Goal: Answer question/provide support: Share knowledge or assist other users

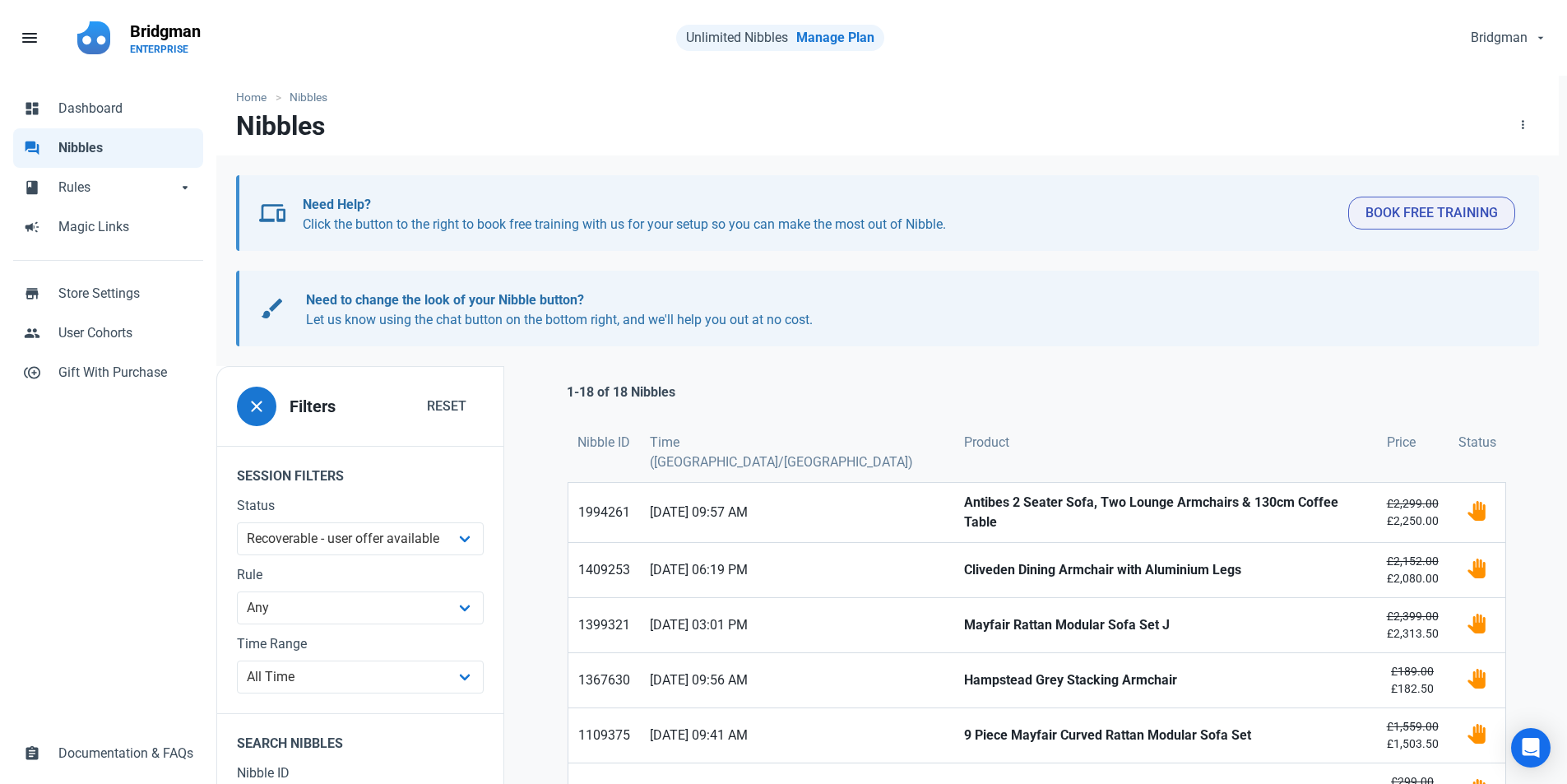
select select "user_offer_available"
click at [78, 138] on link "forum Nibbles" at bounding box center [108, 147] width 190 height 39
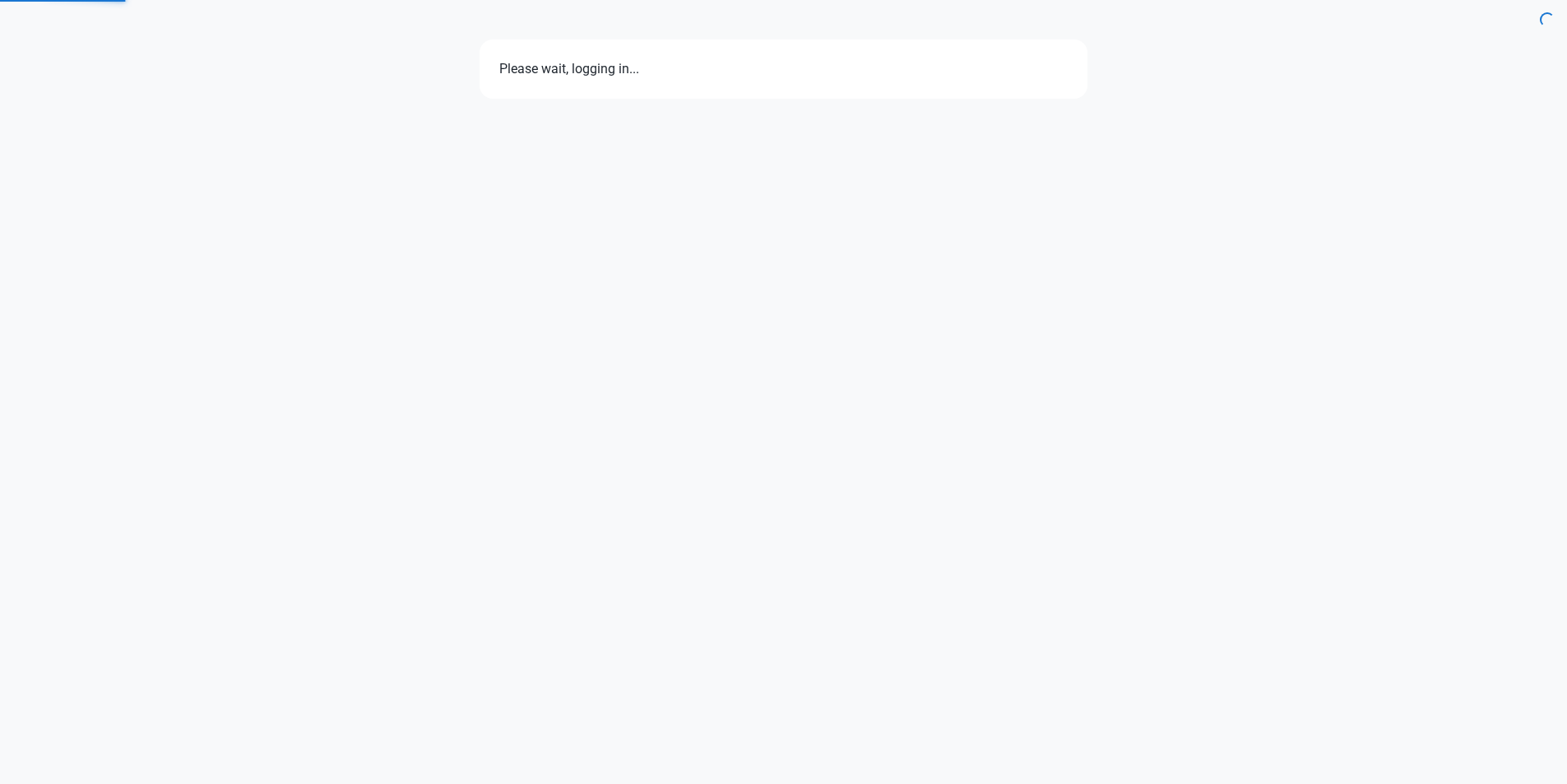
select select "7d"
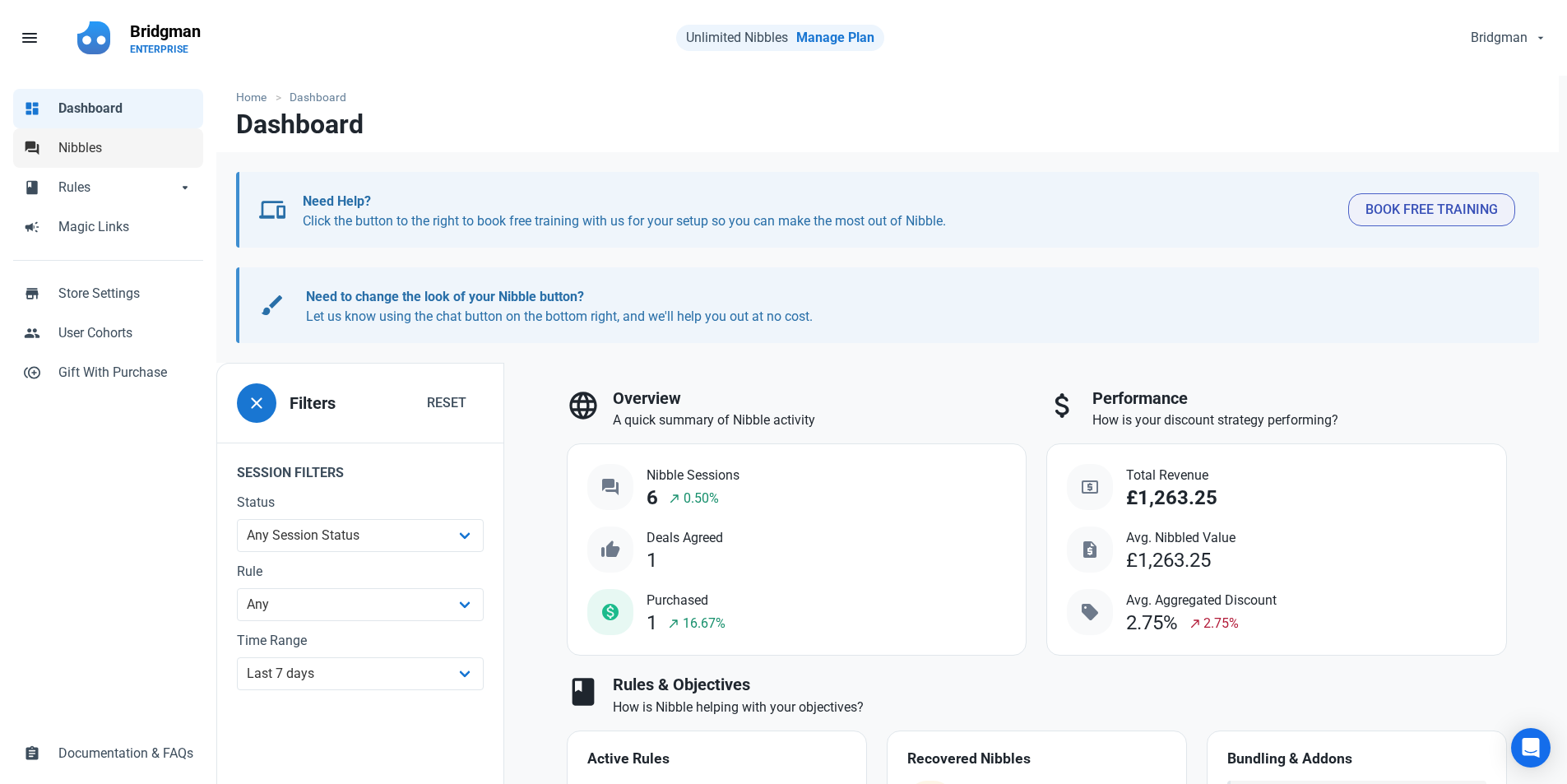
click at [139, 142] on span "Nibbles" at bounding box center [125, 148] width 135 height 20
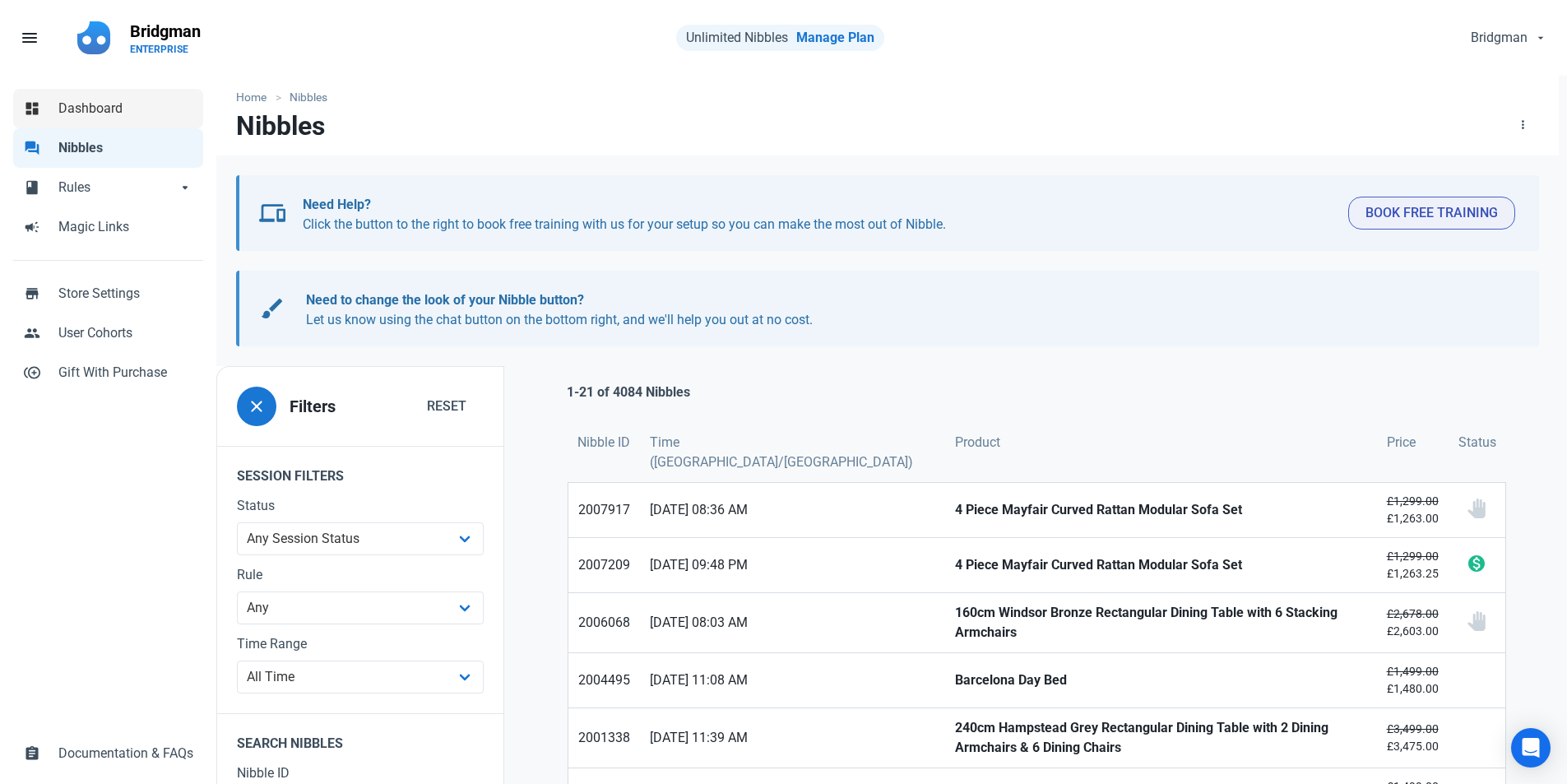
click at [98, 103] on span "Dashboard" at bounding box center [125, 108] width 135 height 20
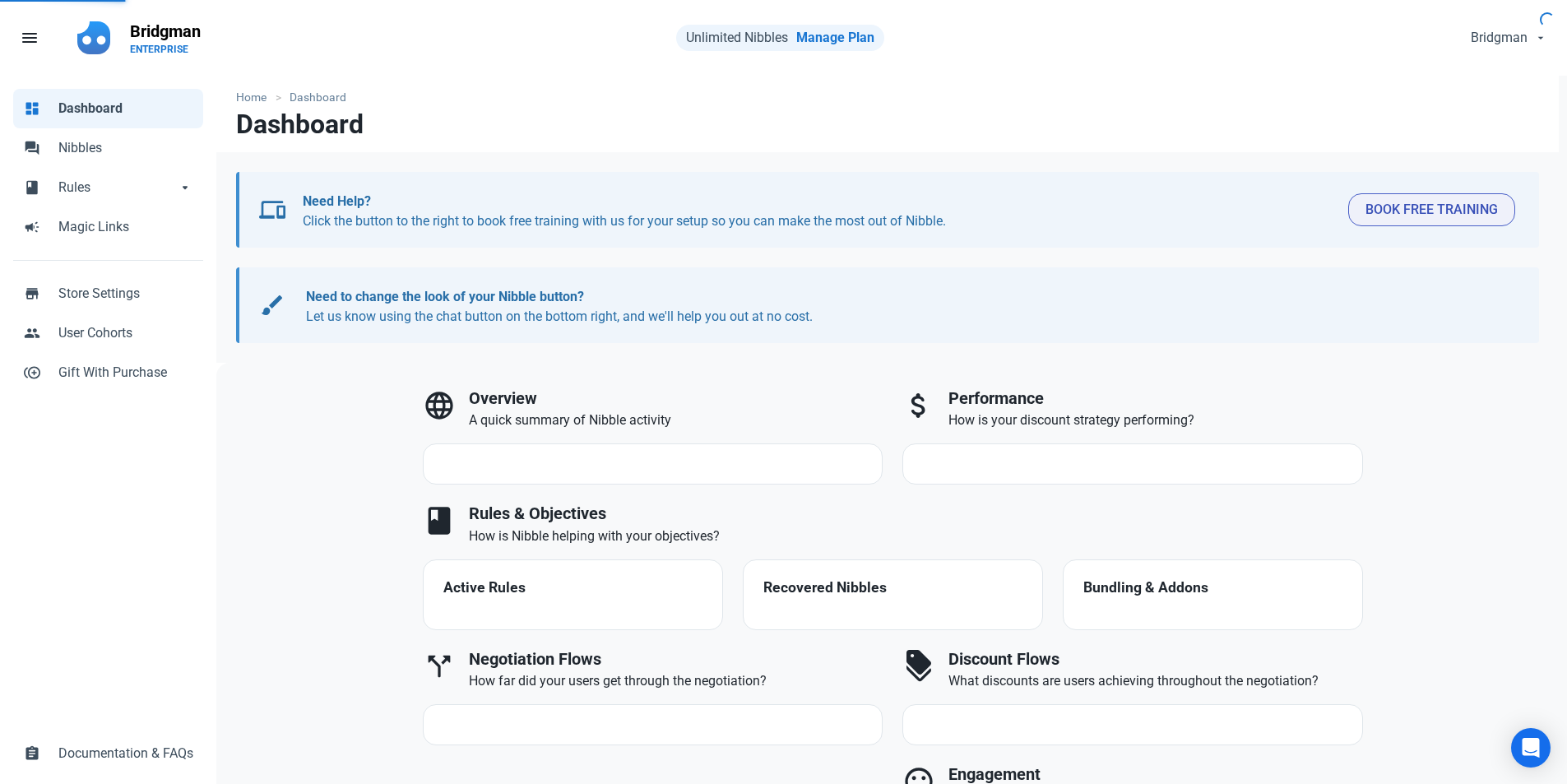
select select "7d"
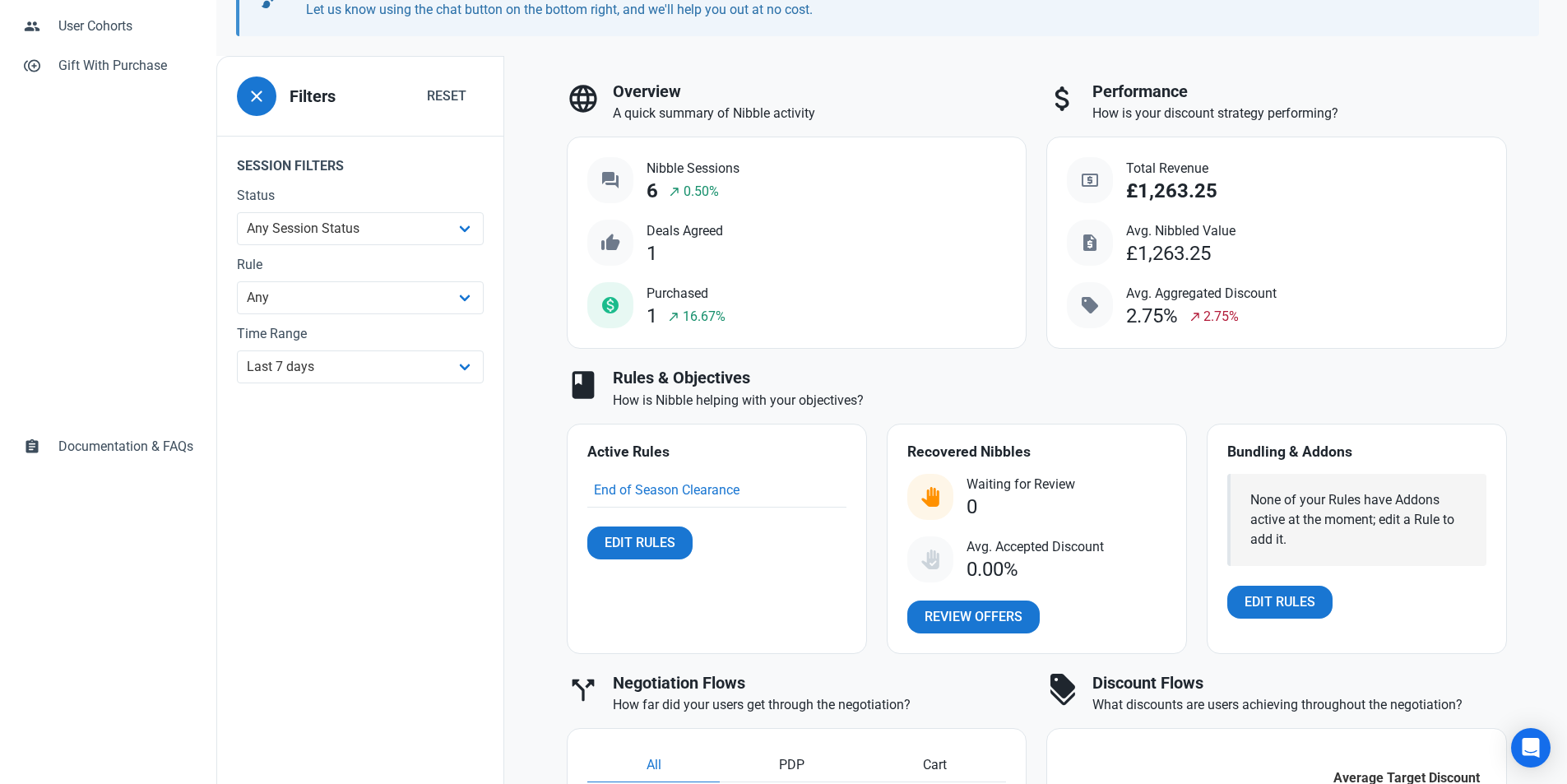
scroll to position [306, 0]
click at [984, 615] on span "Review Offers" at bounding box center [973, 618] width 98 height 20
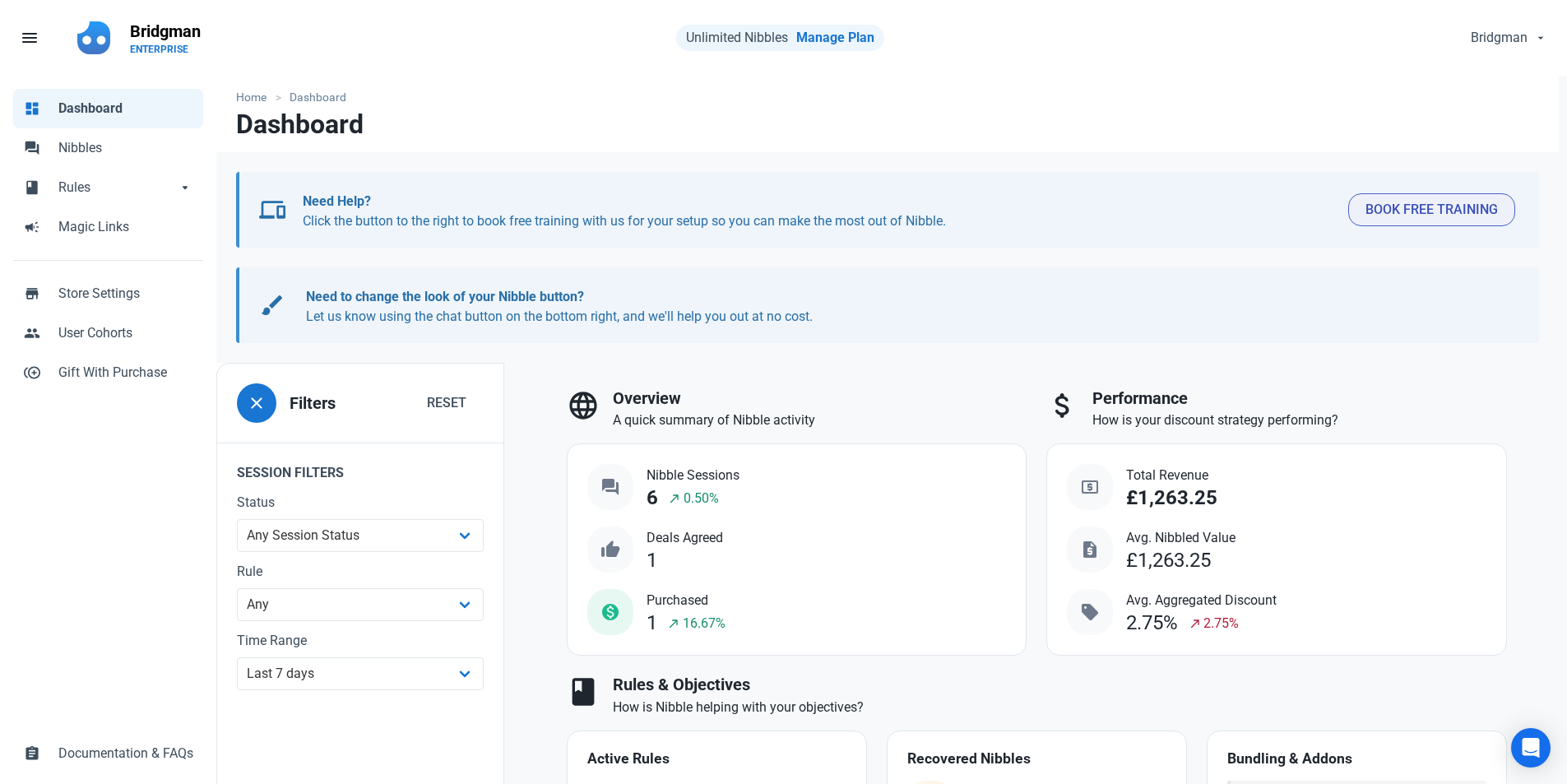
select select "user_offer_available"
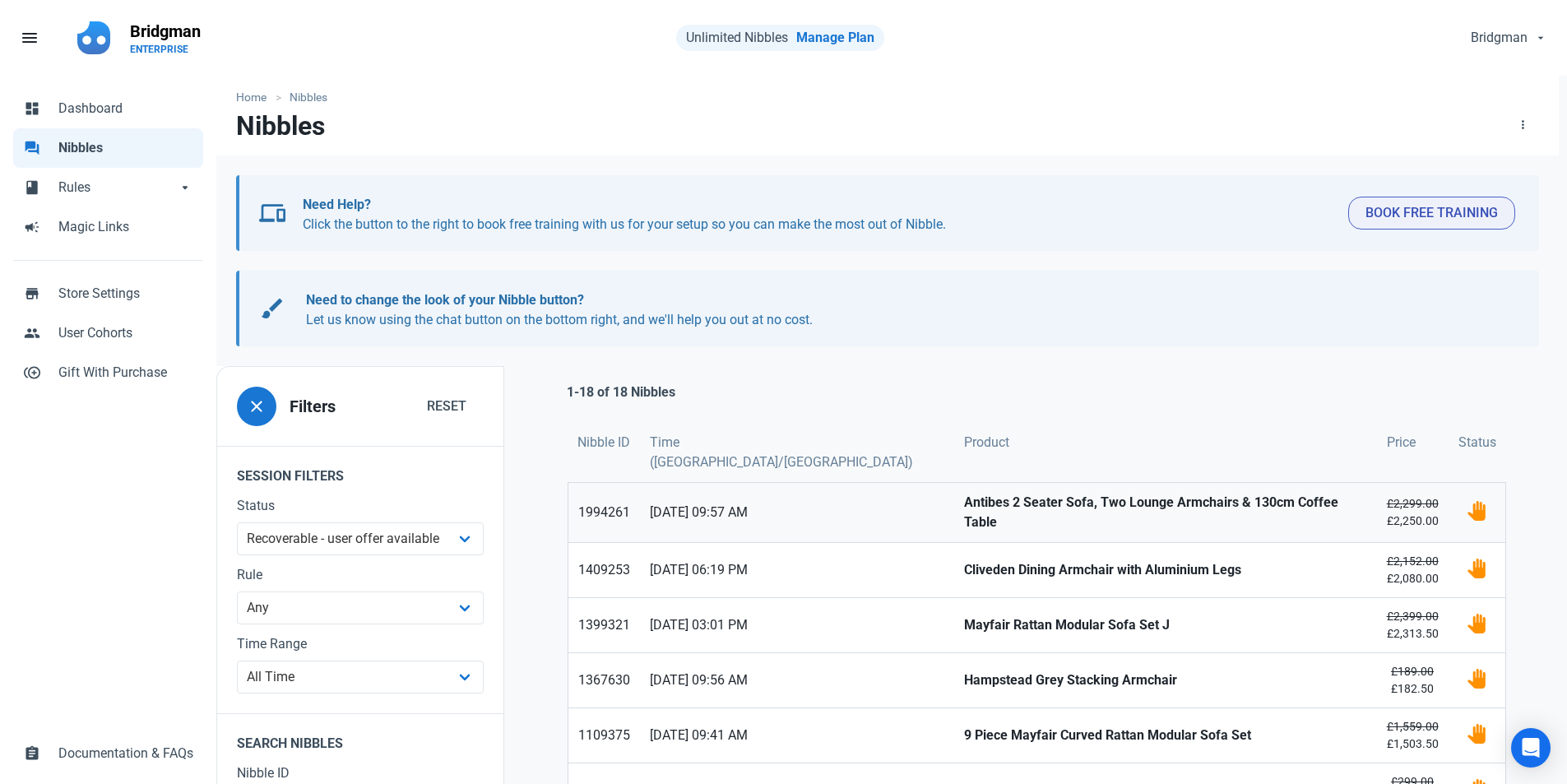
click at [1199, 493] on strong "Antibes 2 Seater Sofa, Two Lounge Armchairs & 130cm Coffee Table" at bounding box center [1165, 512] width 403 height 39
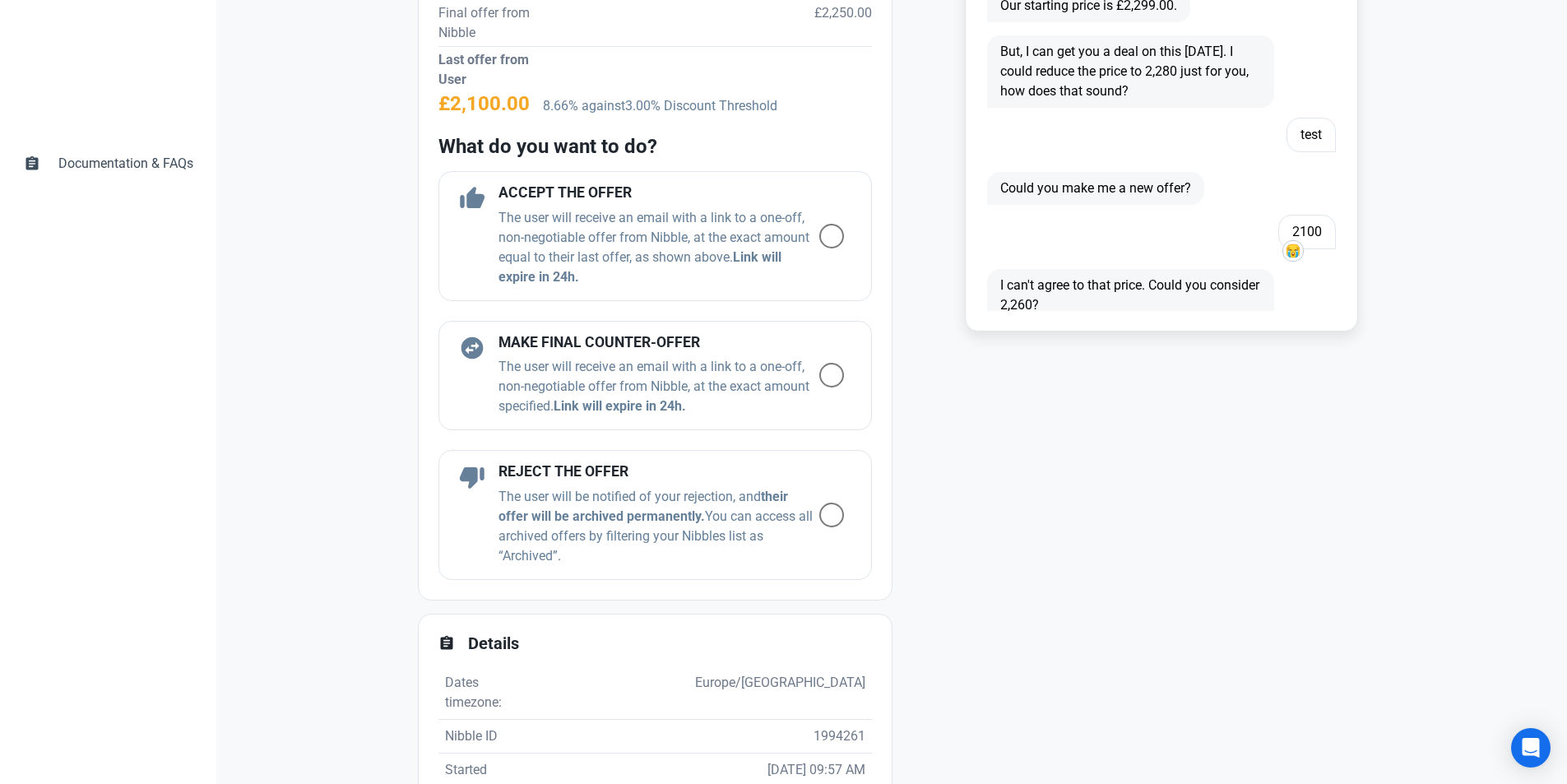
scroll to position [822, 0]
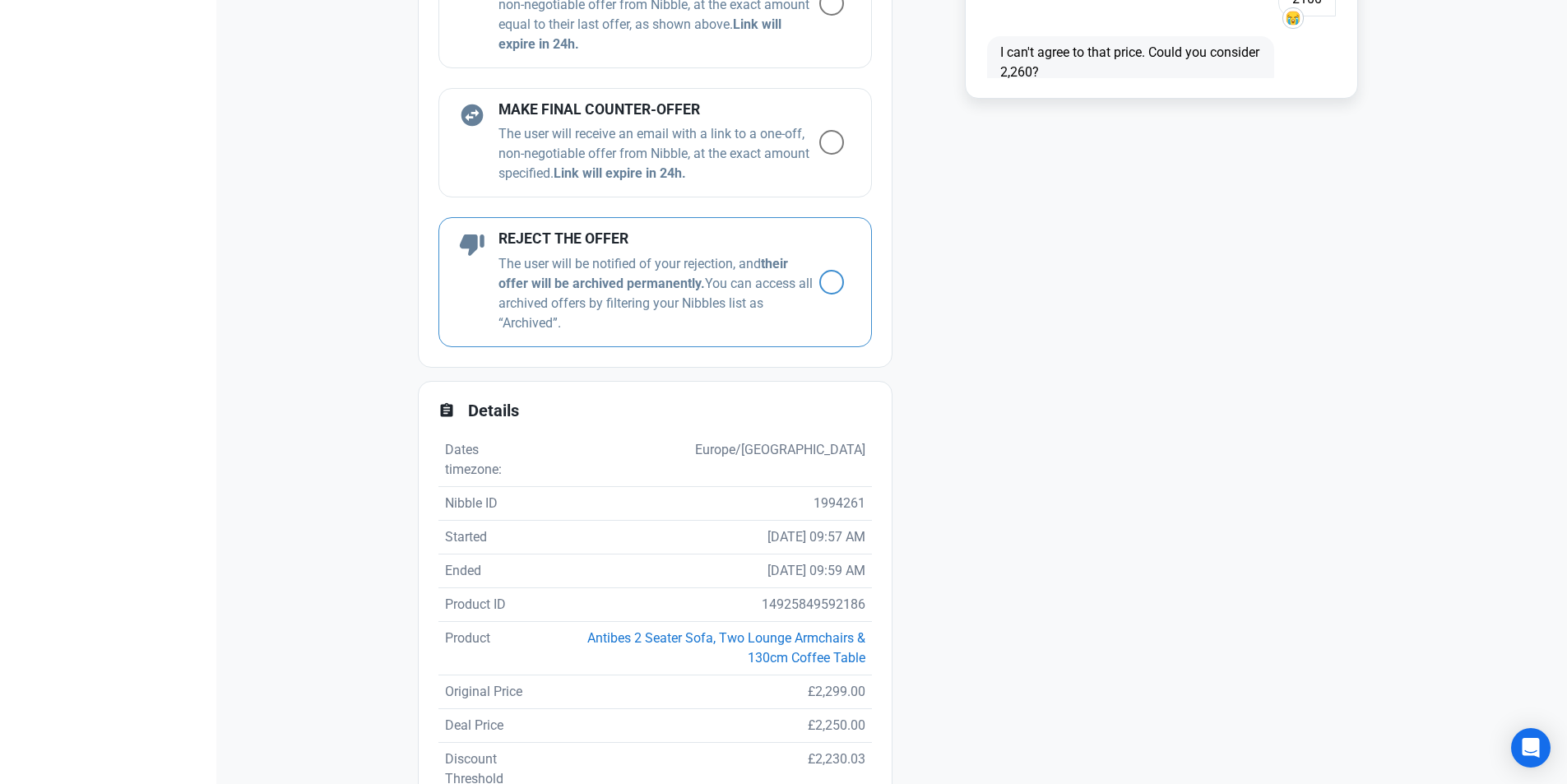
click at [619, 301] on p "The user will be notified of your rejection, and their offer will be archived p…" at bounding box center [659, 294] width 321 height 79
radio input "true"
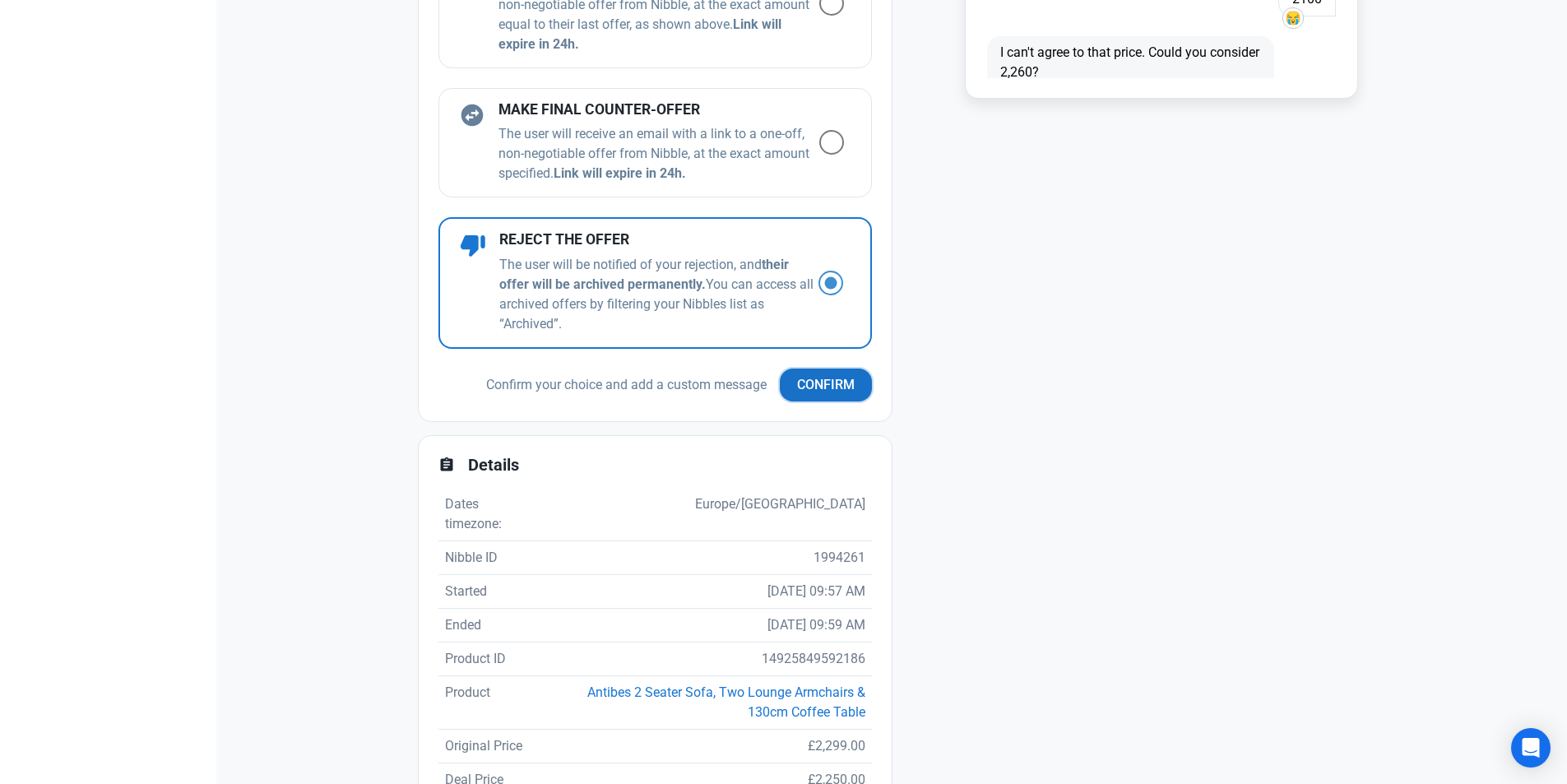
click at [811, 387] on span "Confirm" at bounding box center [826, 385] width 58 height 20
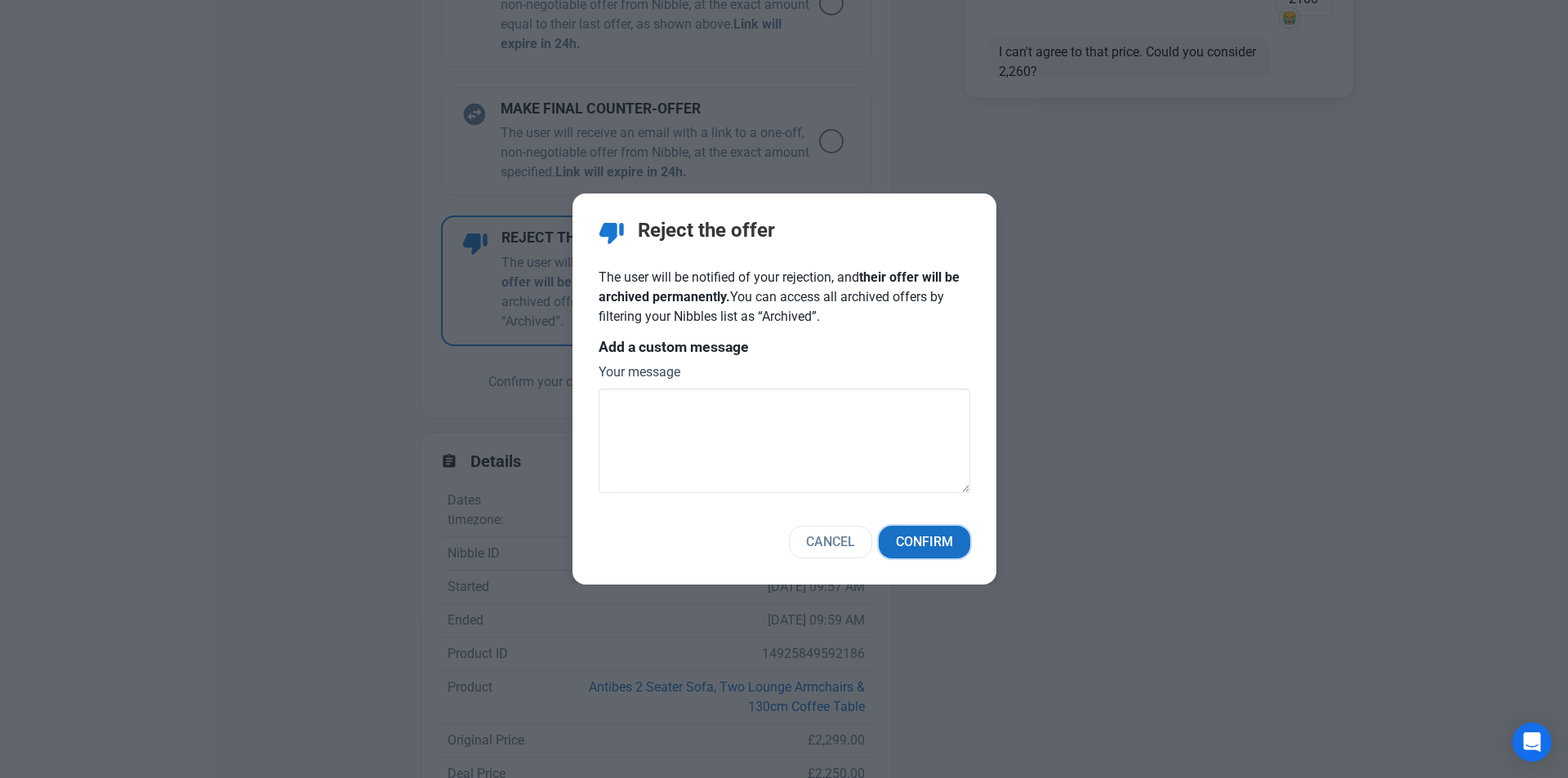
click at [969, 532] on button "Confirm" at bounding box center [925, 542] width 92 height 33
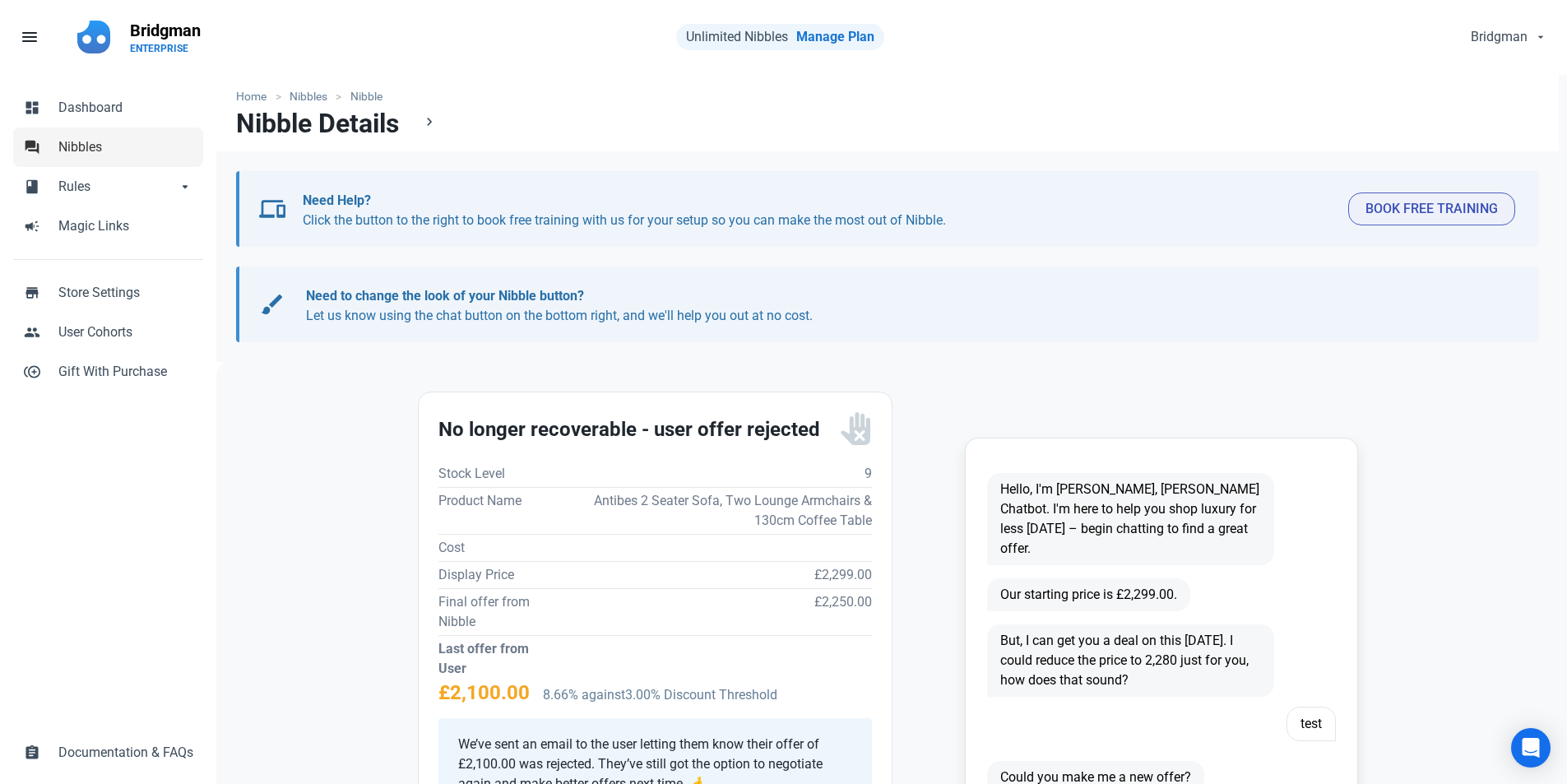
scroll to position [0, 0]
click at [110, 158] on link "forum Nibbles" at bounding box center [108, 147] width 190 height 39
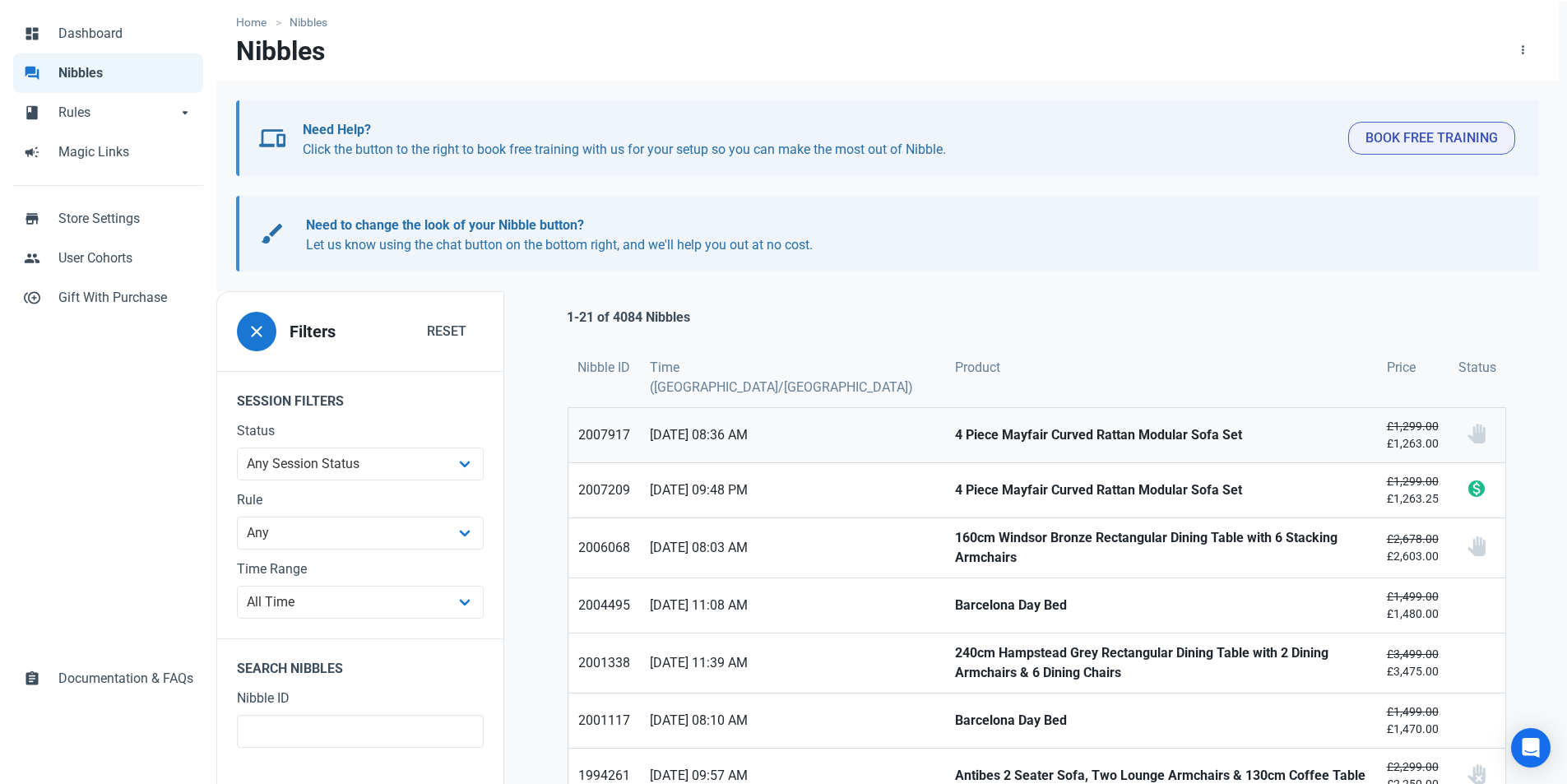
scroll to position [247, 0]
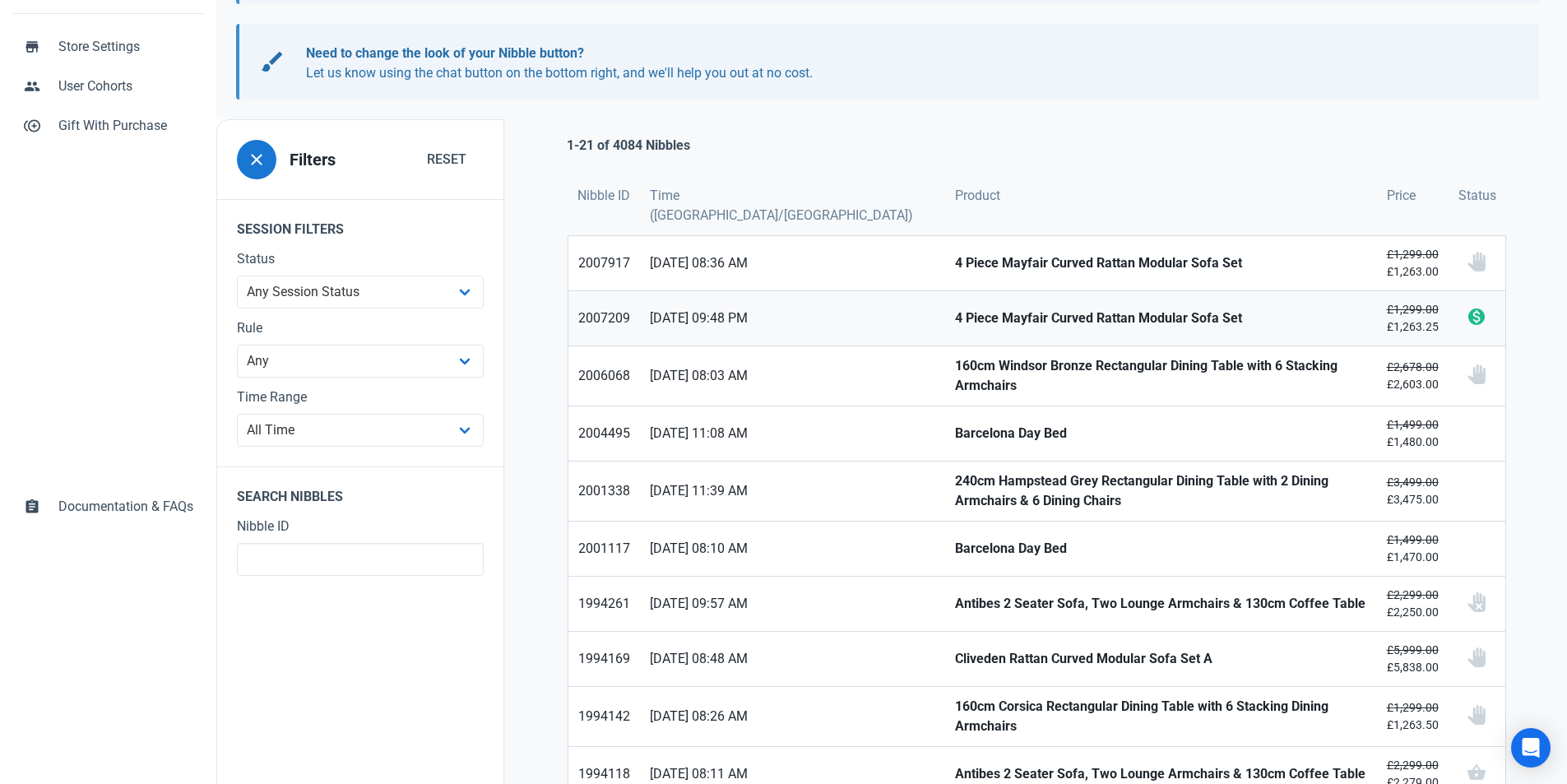
click at [946, 291] on link "4 Piece Mayfair Curved Rattan Modular Sofa Set" at bounding box center [1162, 318] width 432 height 54
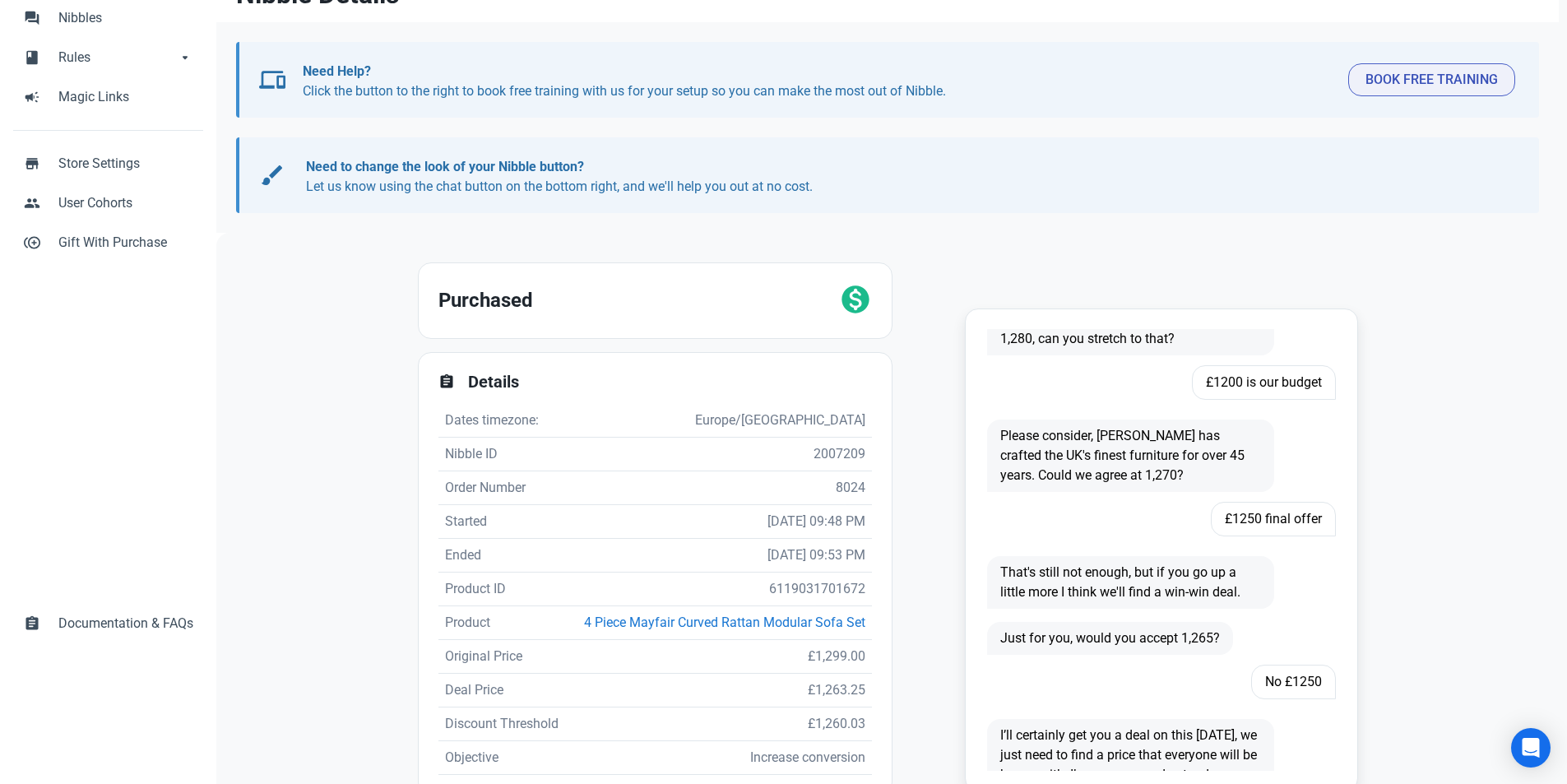
scroll to position [291, 0]
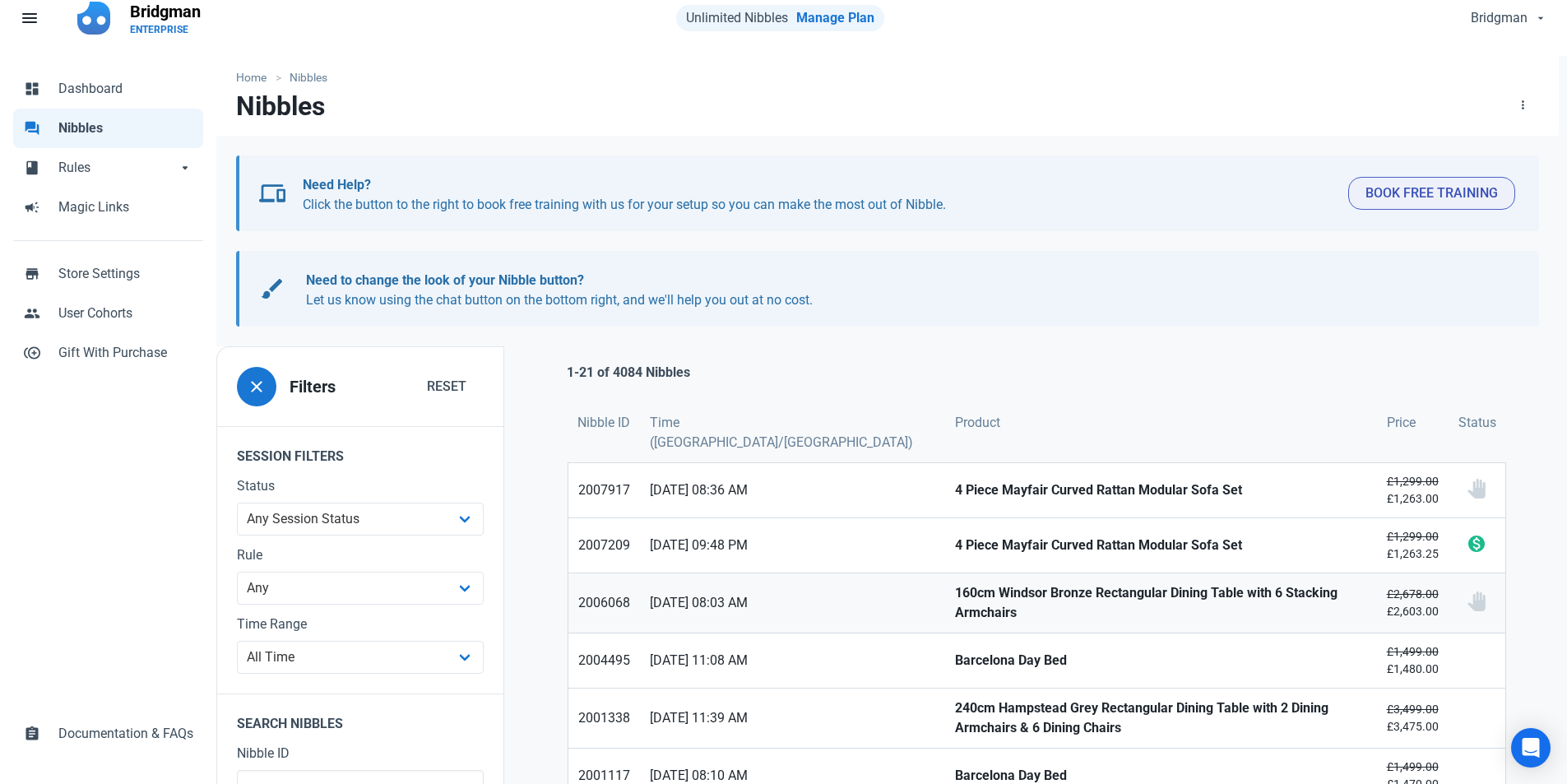
scroll to position [165, 0]
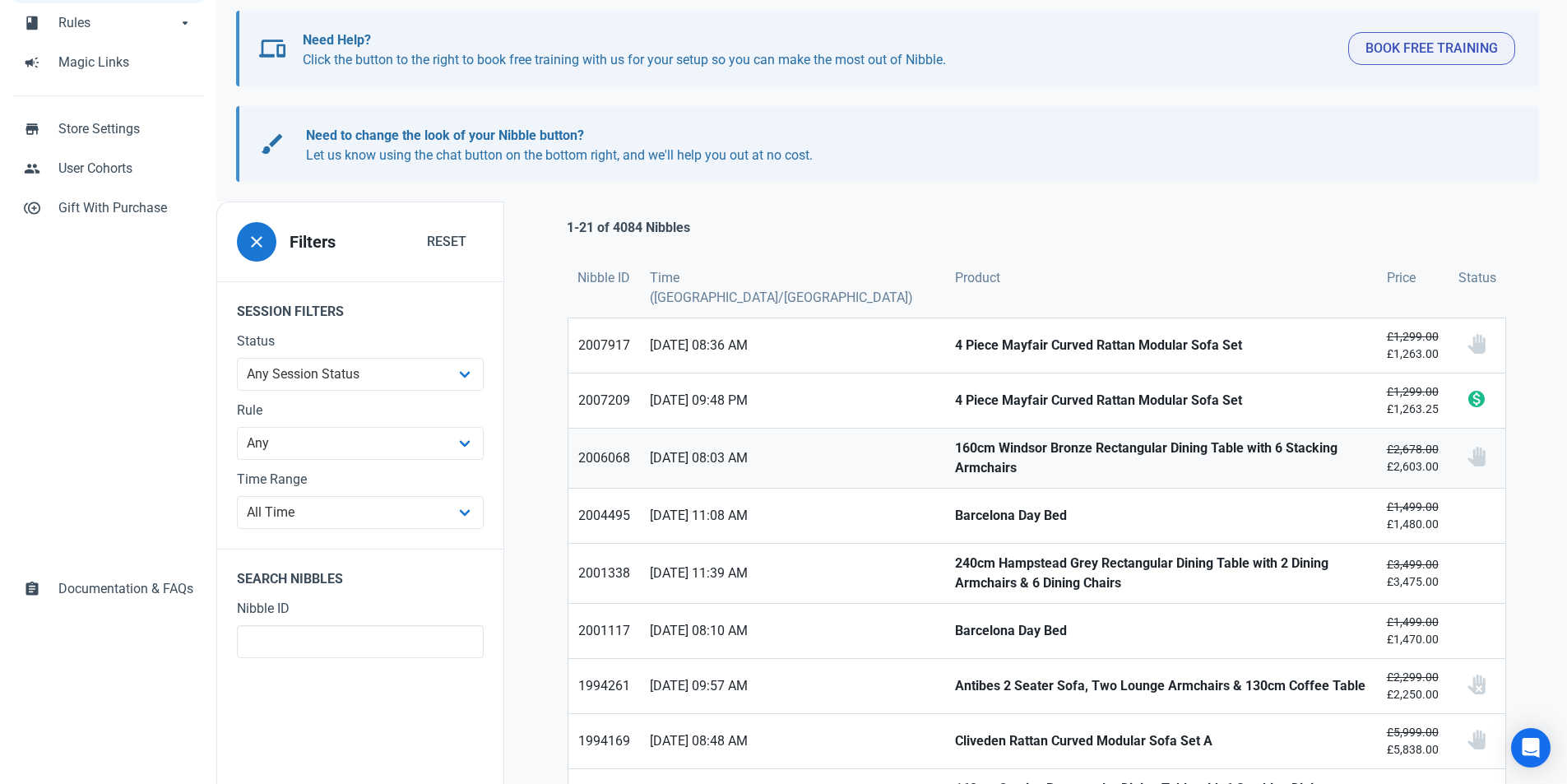
click at [955, 438] on strong "160cm Windsor Bronze Rectangular Dining Table with 6 Stacking Armchairs" at bounding box center [1161, 457] width 412 height 39
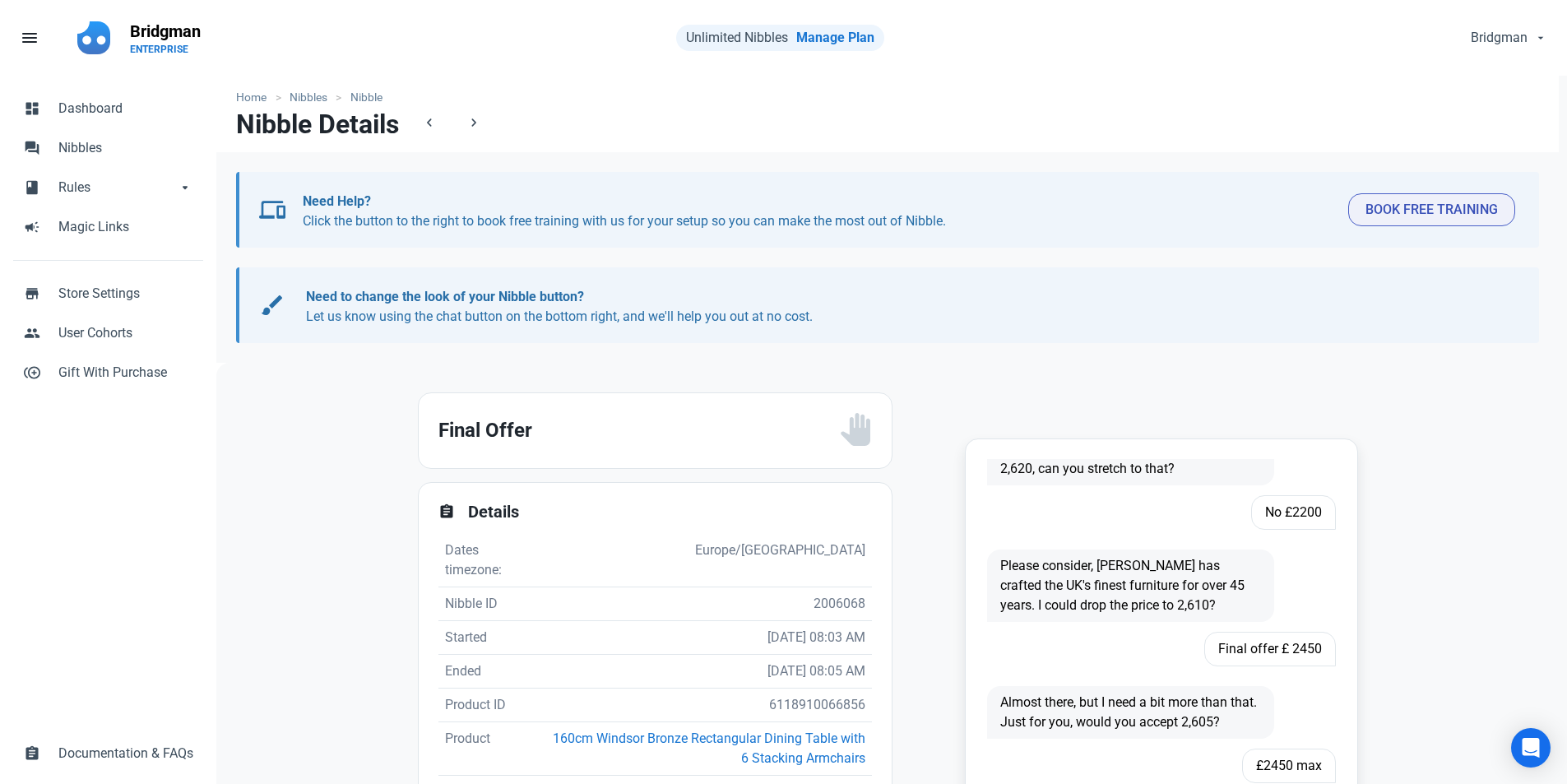
scroll to position [316, 0]
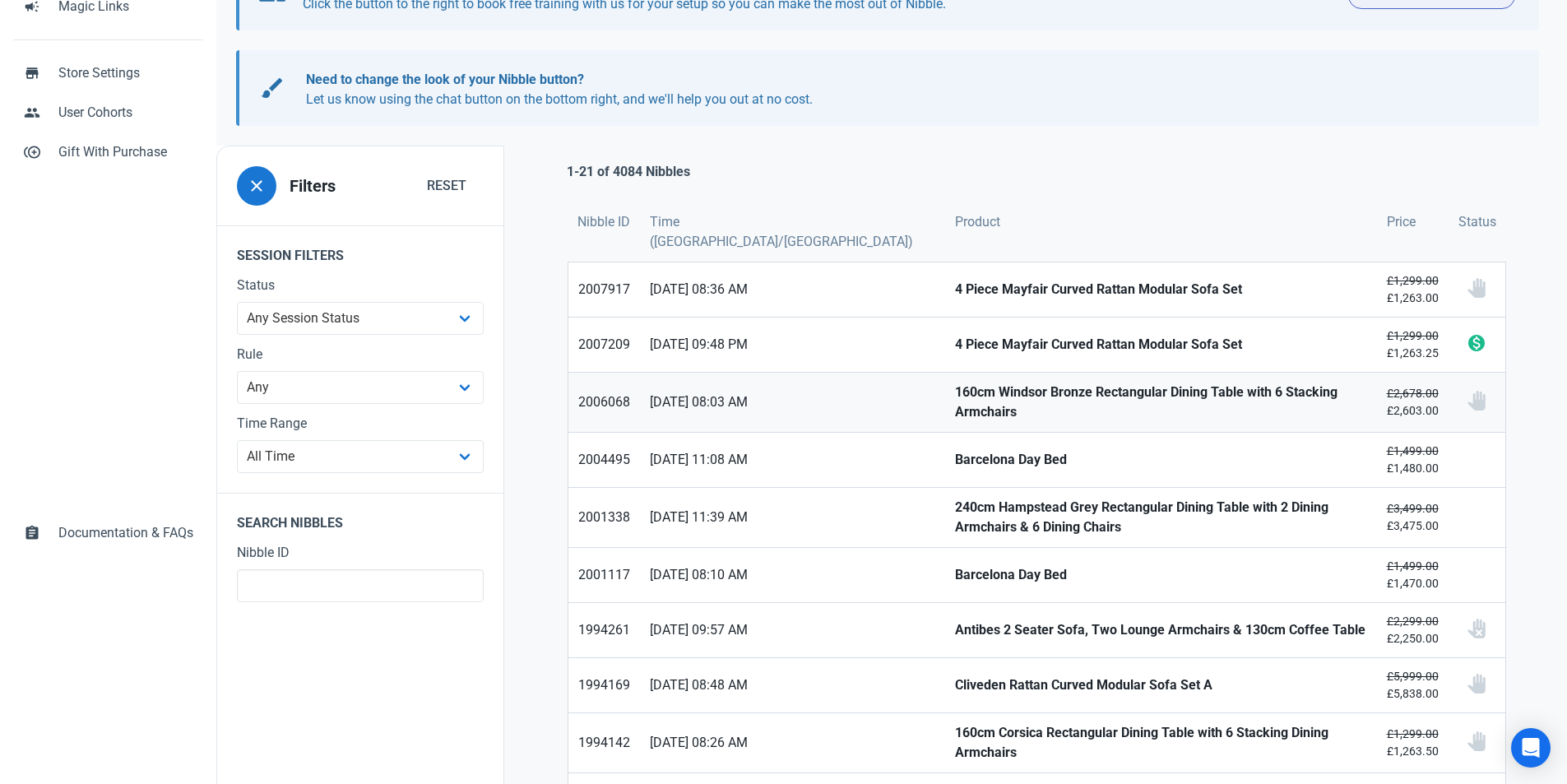
scroll to position [247, 0]
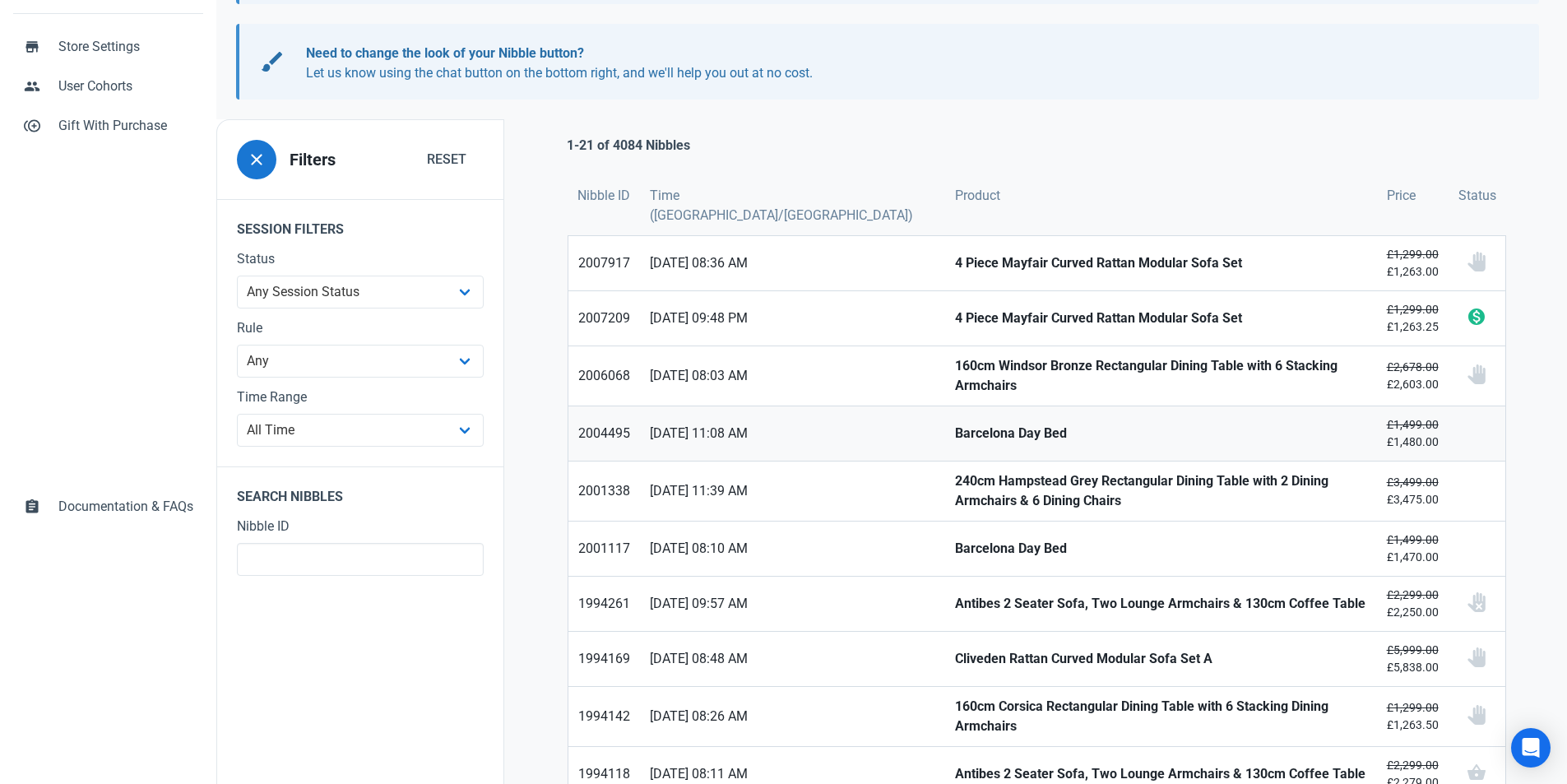
click at [946, 406] on link "Barcelona Day Bed" at bounding box center [1162, 433] width 432 height 54
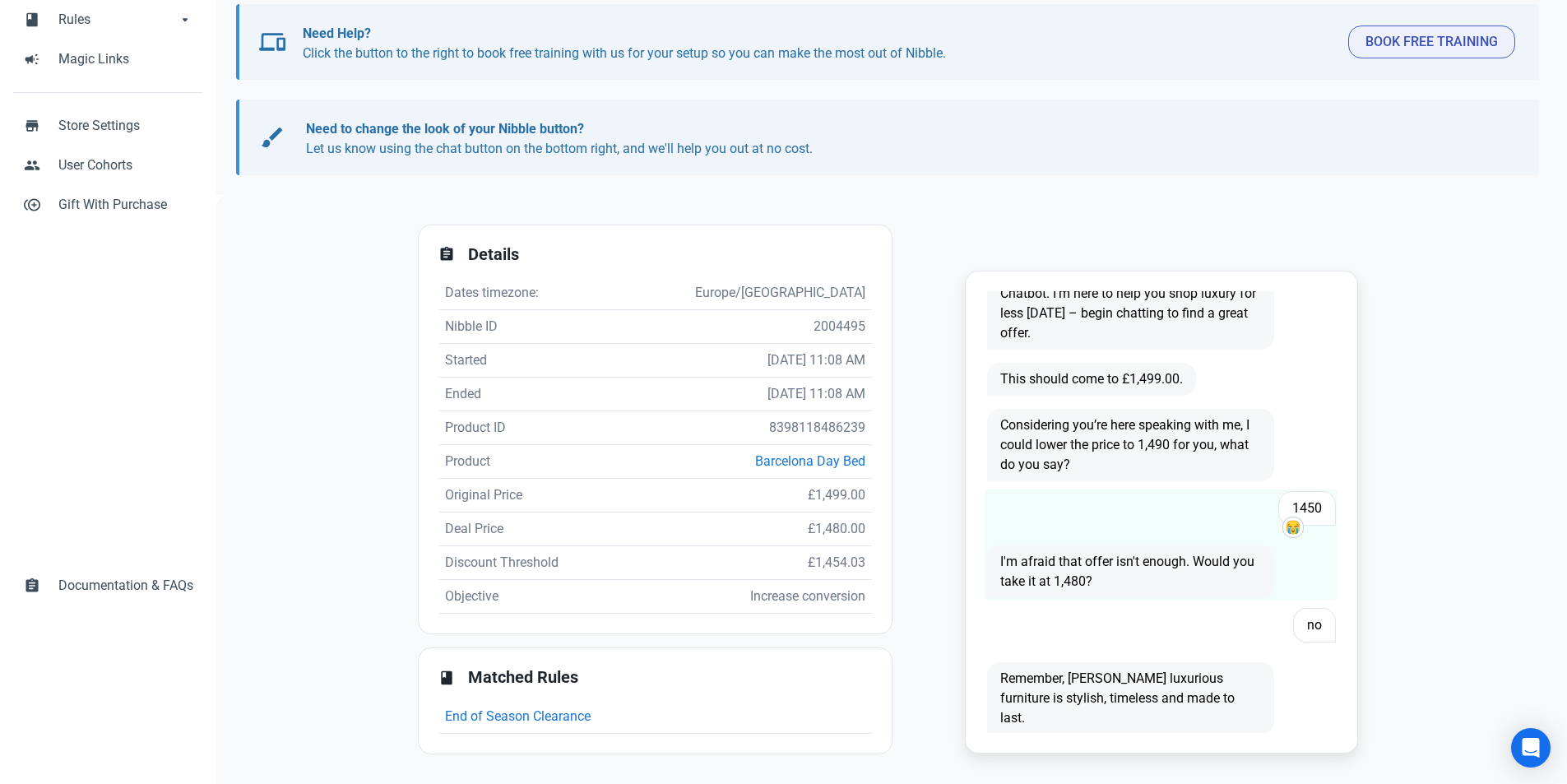
scroll to position [85, 0]
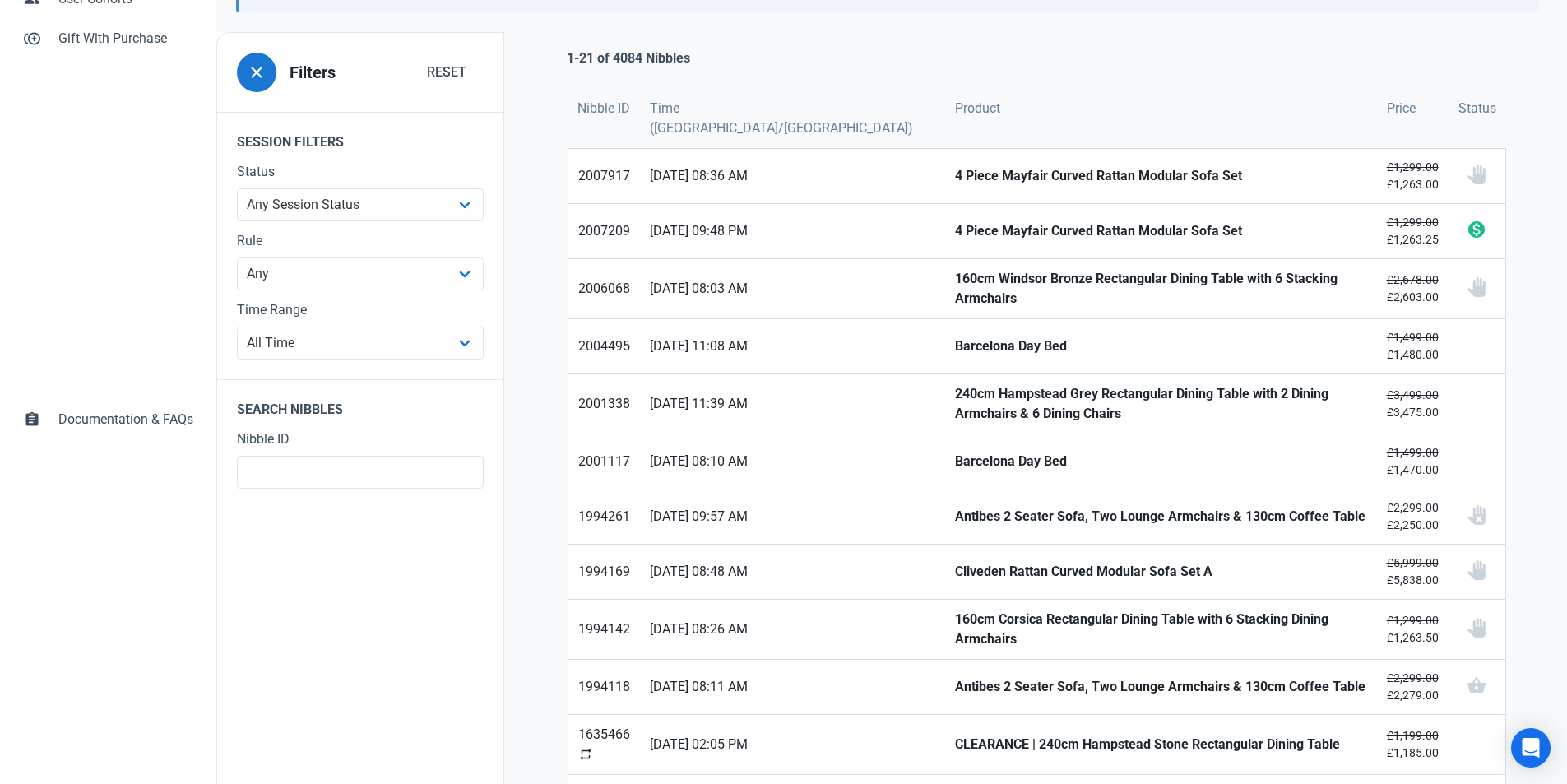
scroll to position [411, 0]
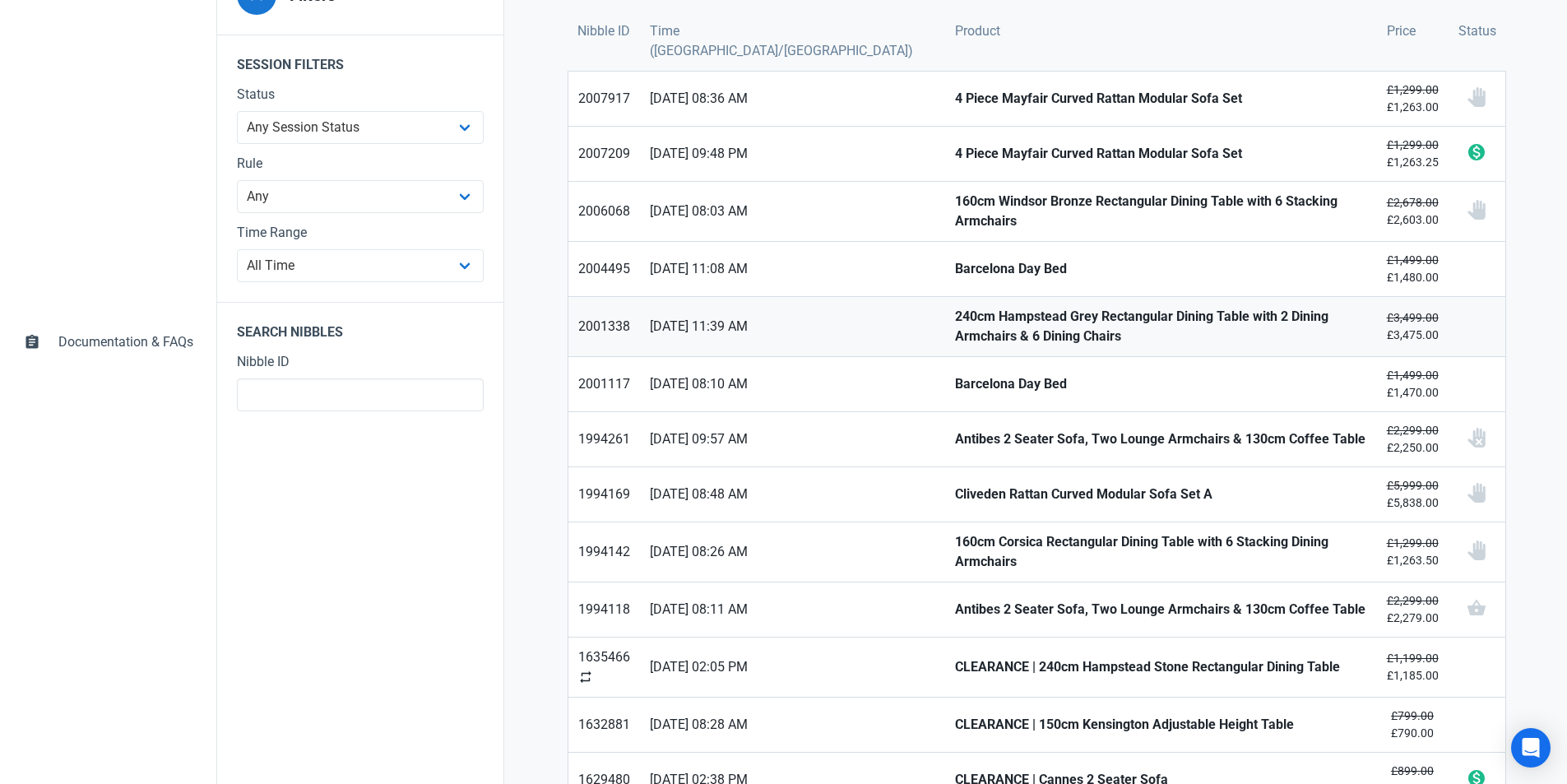
click at [946, 297] on link "240cm Hampstead Grey Rectangular Dining Table with 2 Dining Armchairs & 6 Dinin…" at bounding box center [1162, 327] width 432 height 59
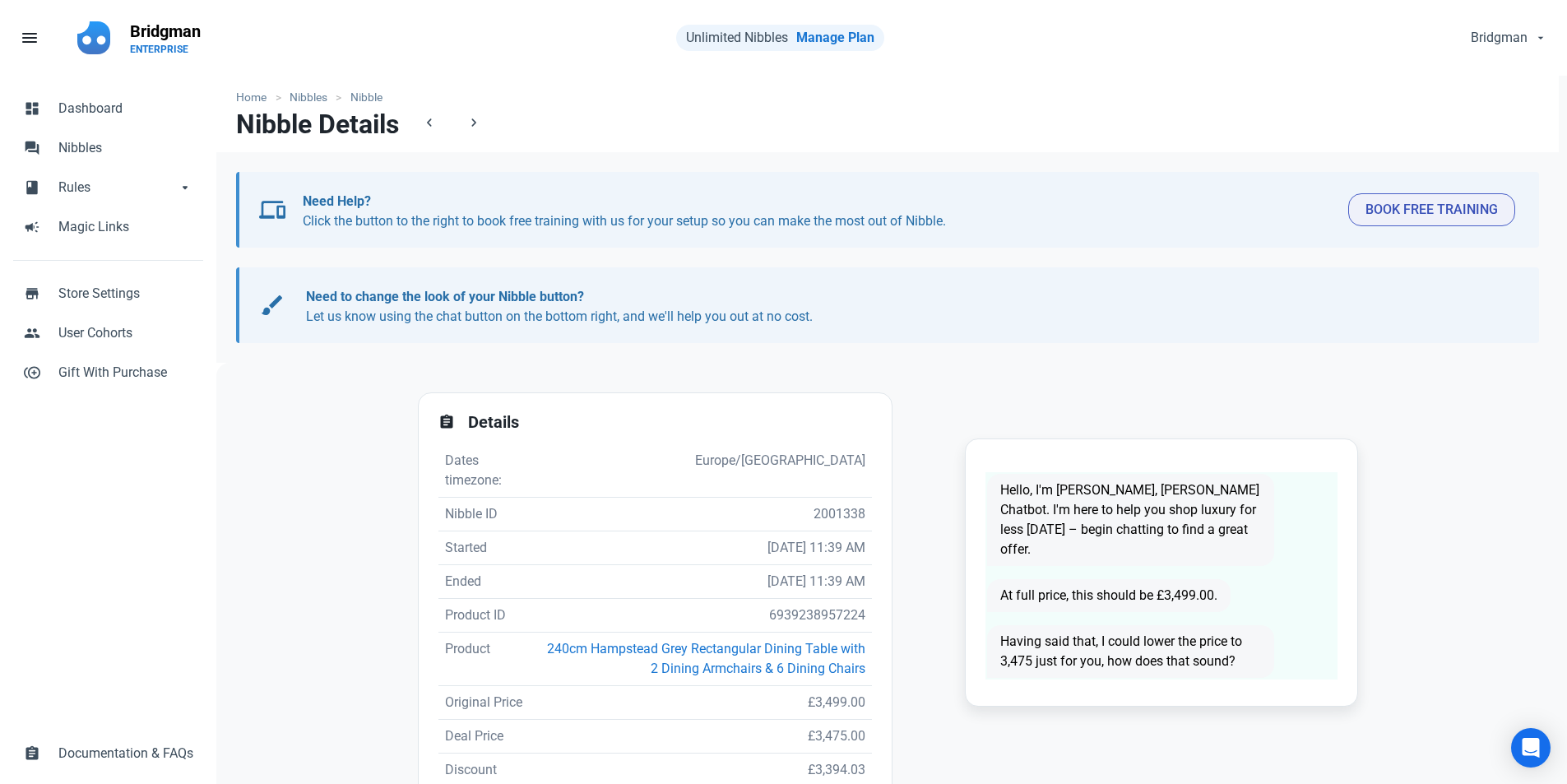
scroll to position [2, 0]
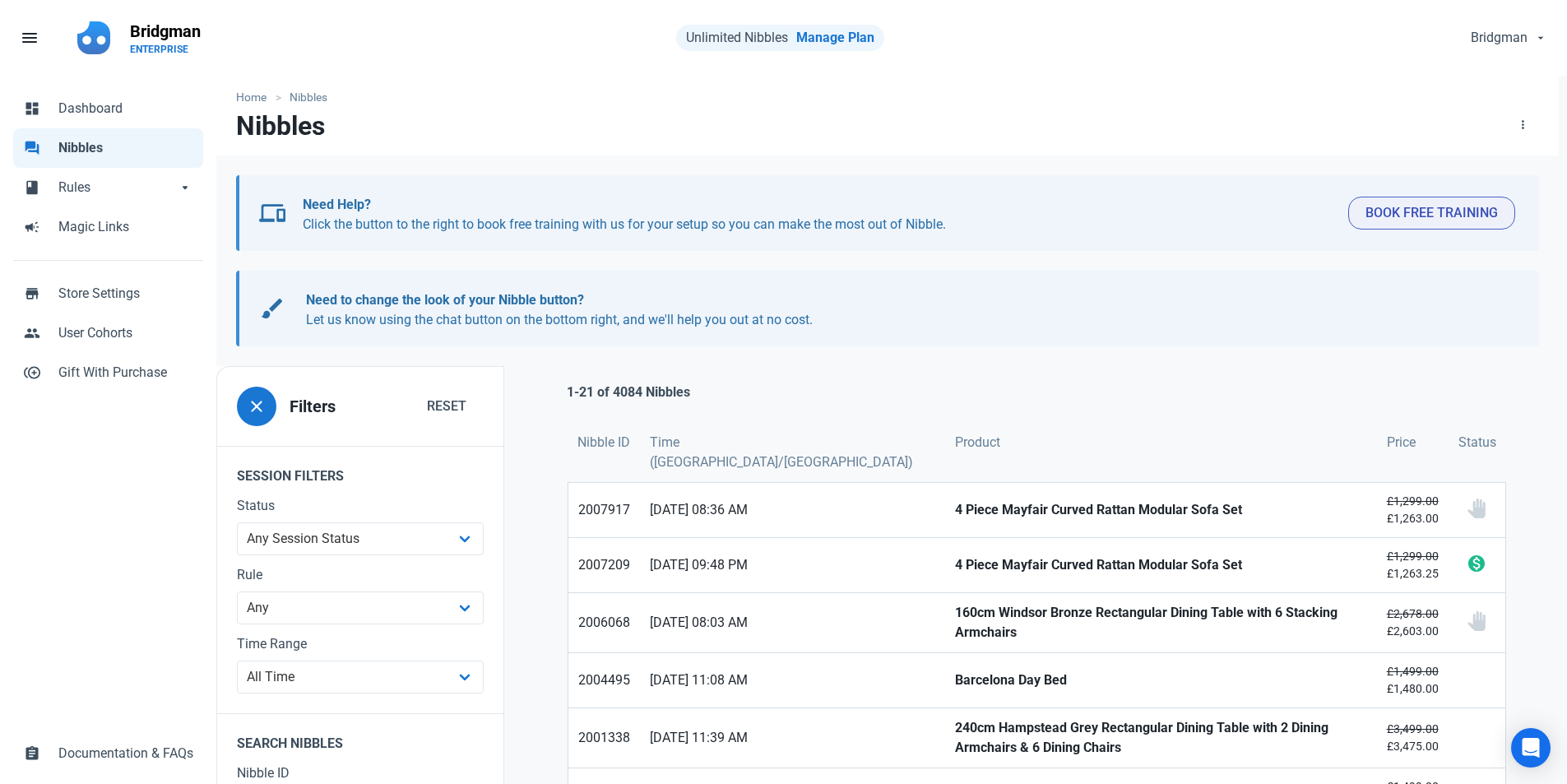
click at [89, 150] on span "Nibbles" at bounding box center [125, 148] width 135 height 20
click at [105, 114] on span "Dashboard" at bounding box center [125, 108] width 135 height 20
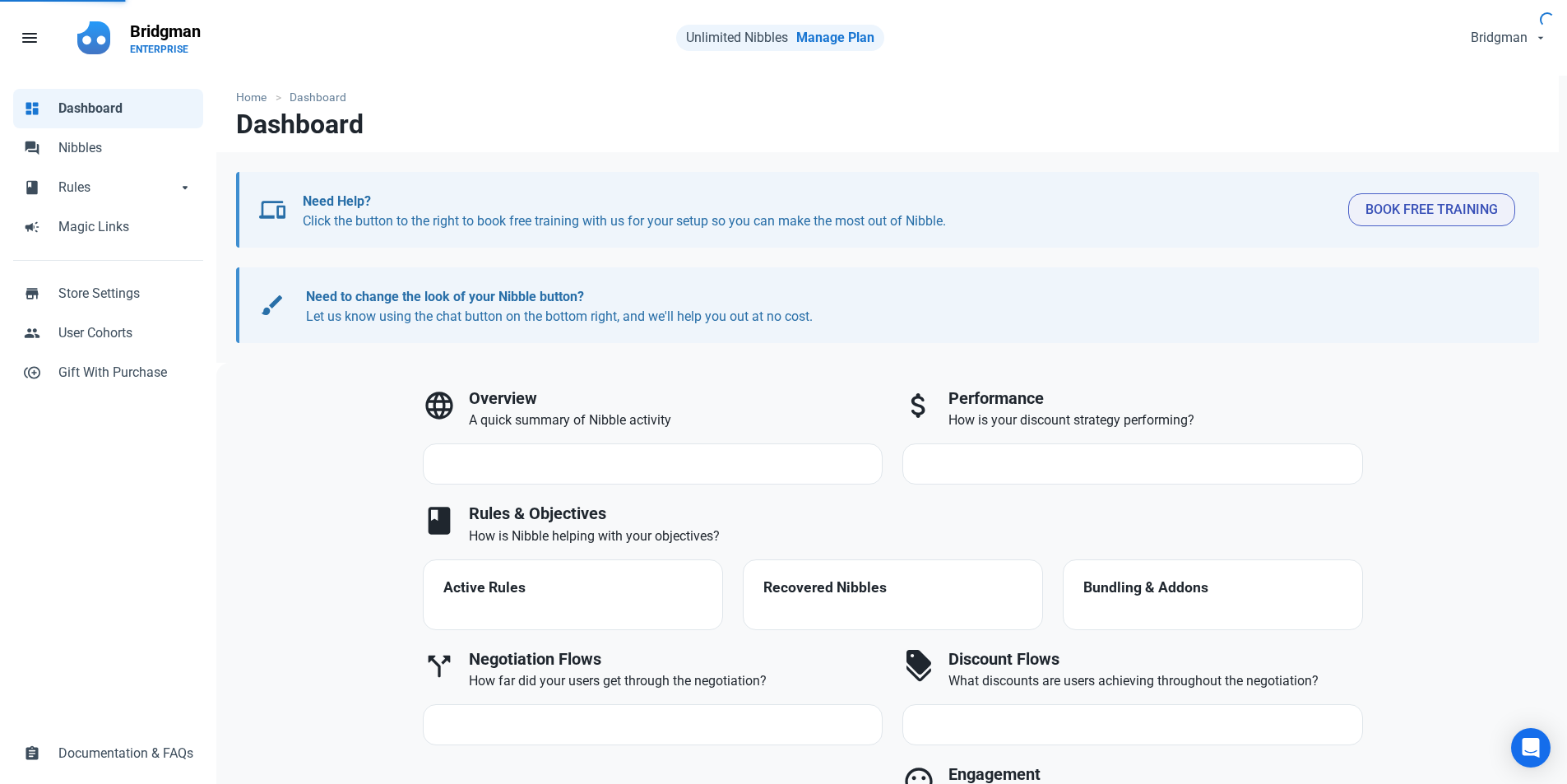
select select "7d"
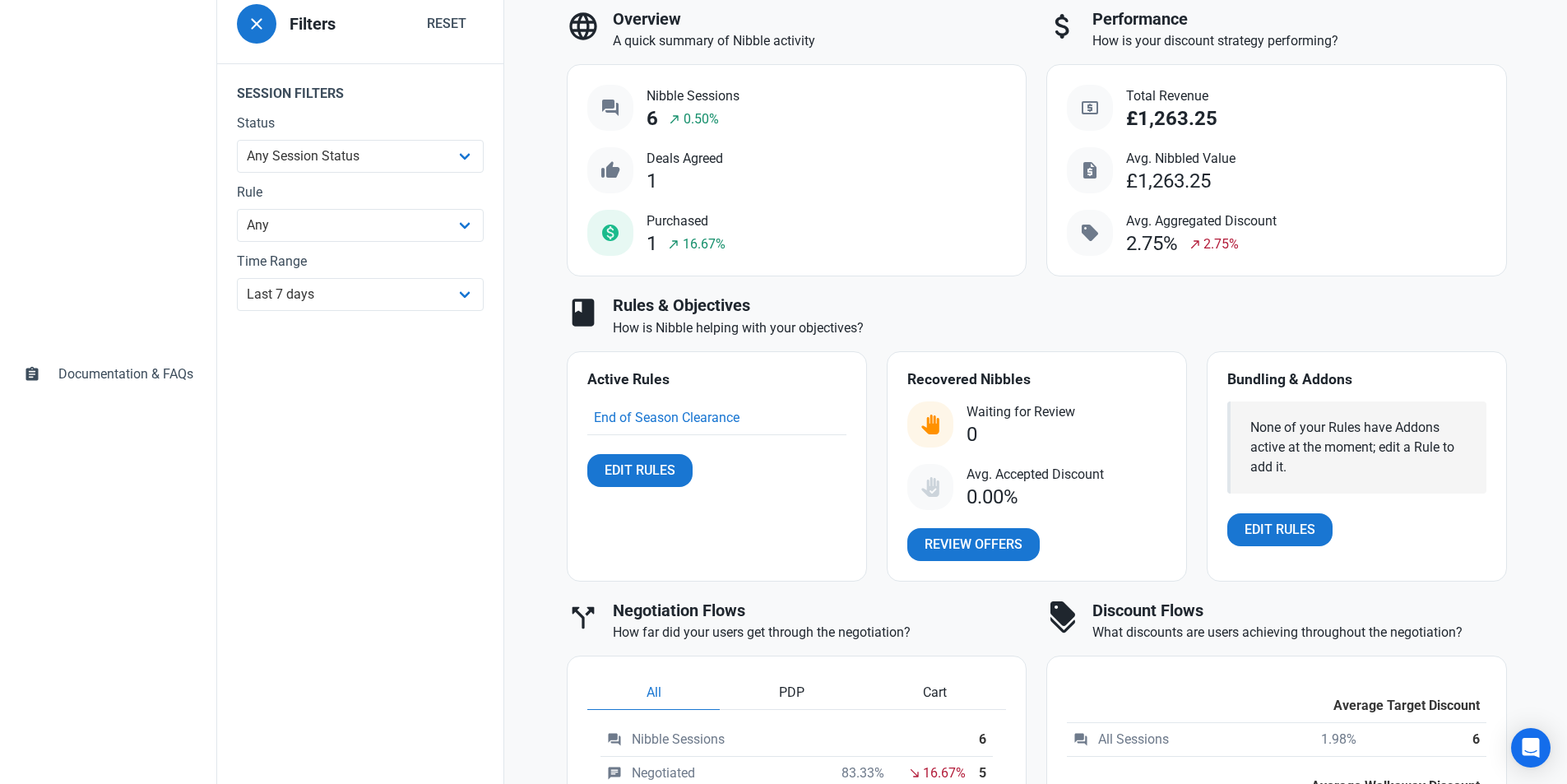
scroll to position [411, 0]
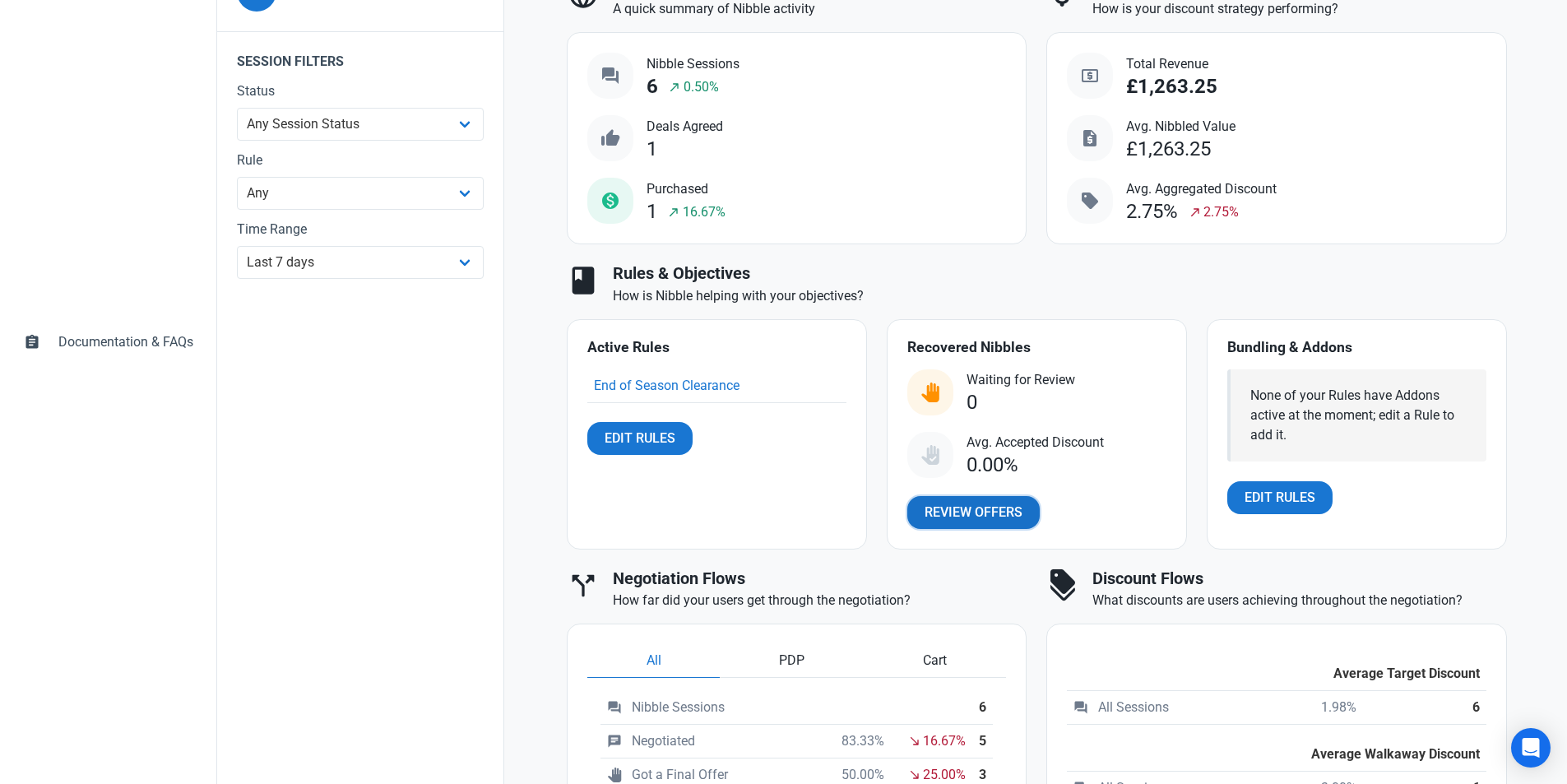
click at [1007, 500] on link "Review Offers" at bounding box center [973, 512] width 132 height 33
select select "user_offer_available"
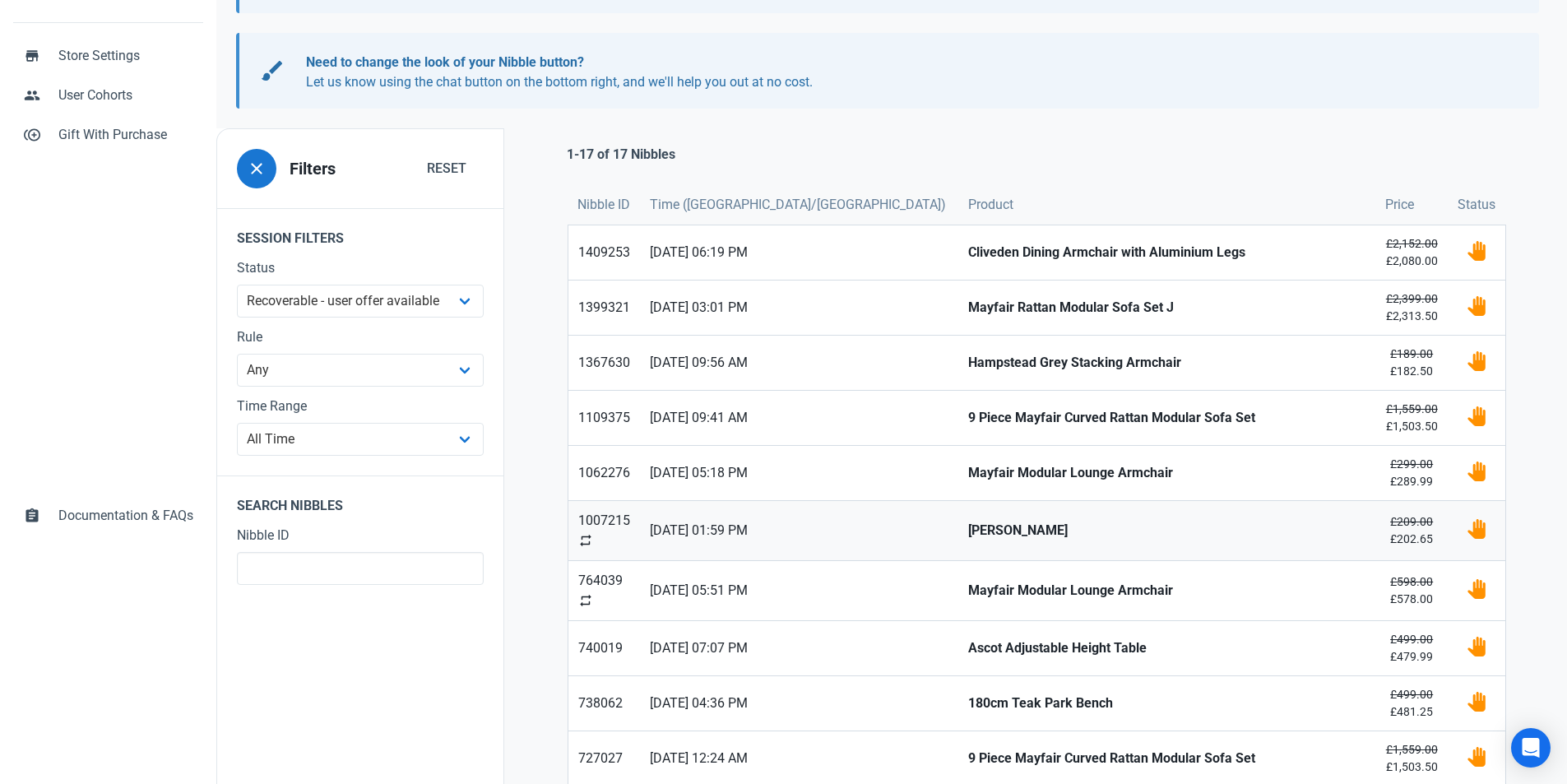
scroll to position [247, 0]
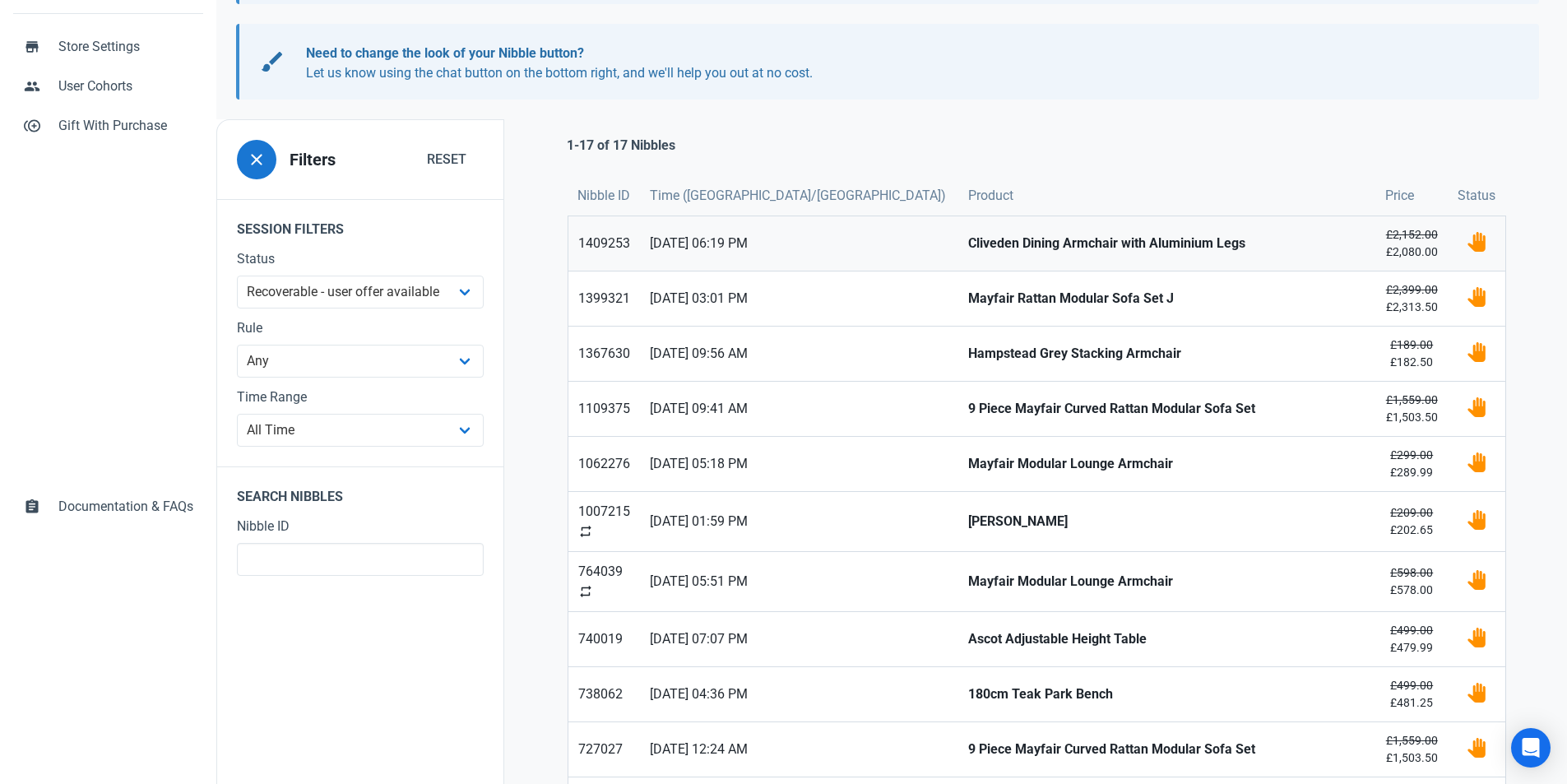
click at [797, 253] on span "[DATE] 06:19 PM" at bounding box center [799, 243] width 299 height 20
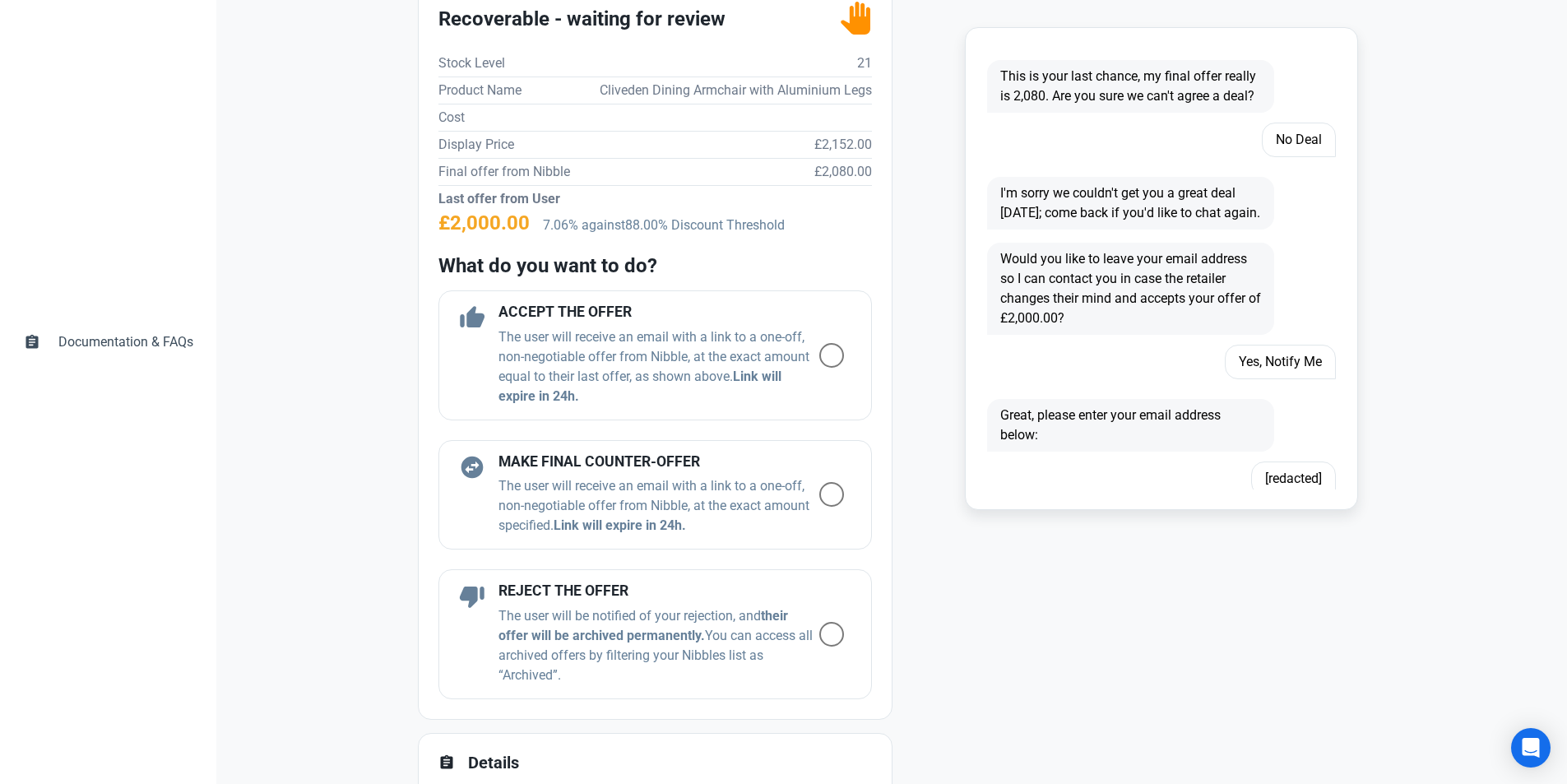
scroll to position [1845, 0]
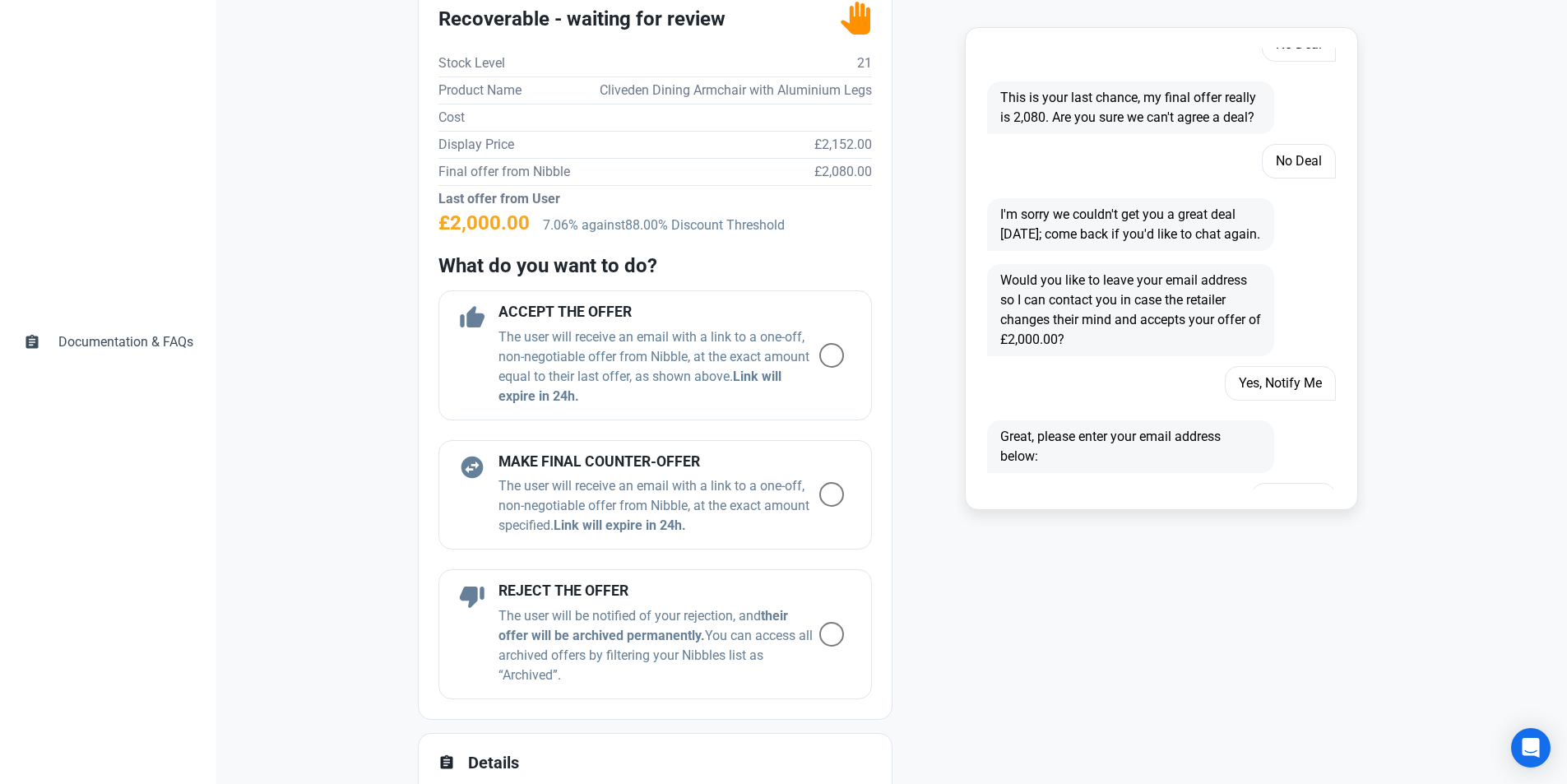
click at [1055, 667] on div "Fill 1 Hello, I'm Nibble, Bridgman's Chatbot. I'm here to help you shop luxury …" at bounding box center [1136, 645] width 465 height 1348
click at [1139, 614] on div "Fill 1 Hello, I'm Nibble, Bridgman's Chatbot. I'm here to help you shop luxury …" at bounding box center [1136, 645] width 465 height 1348
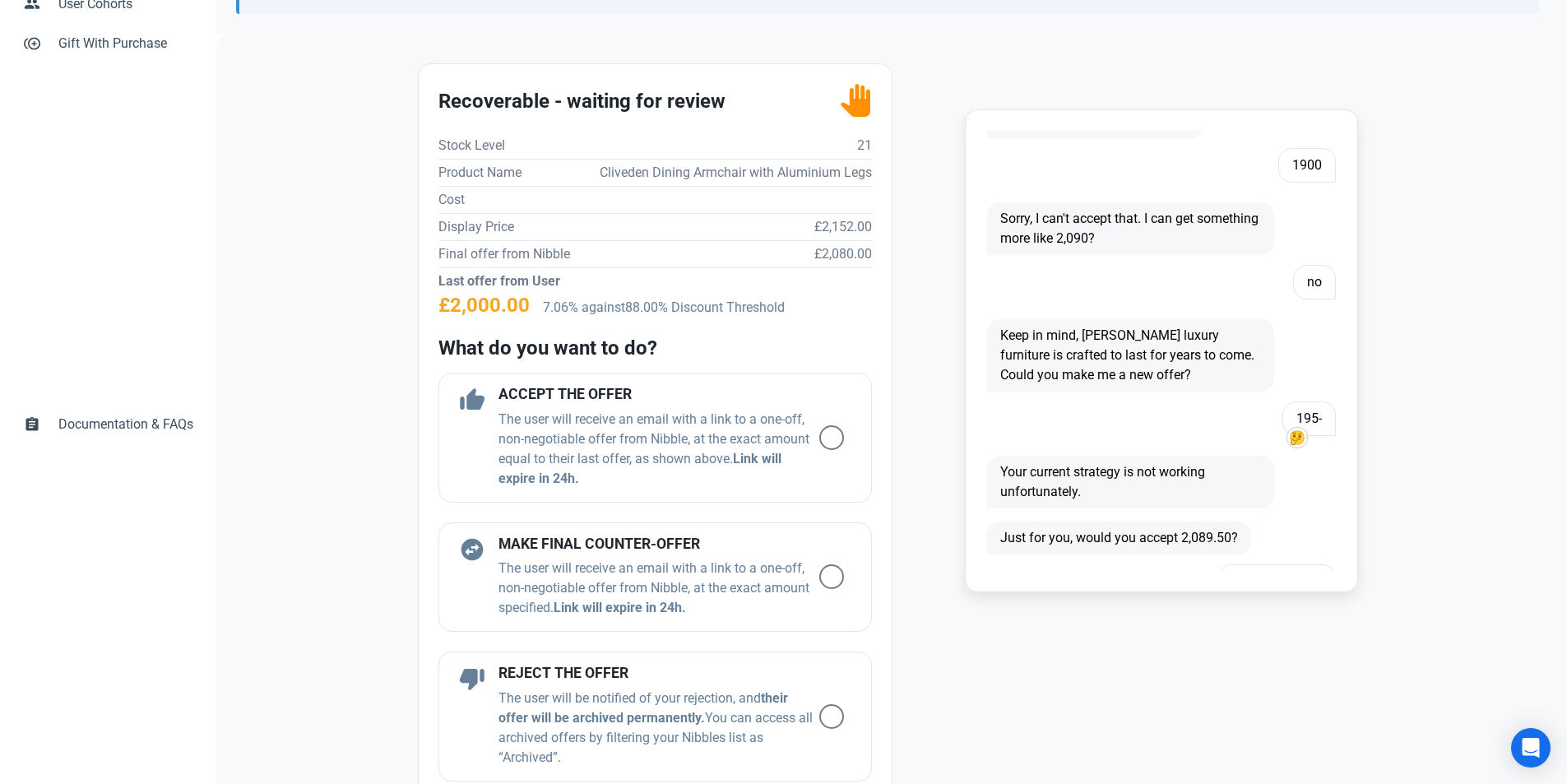
scroll to position [1186, 0]
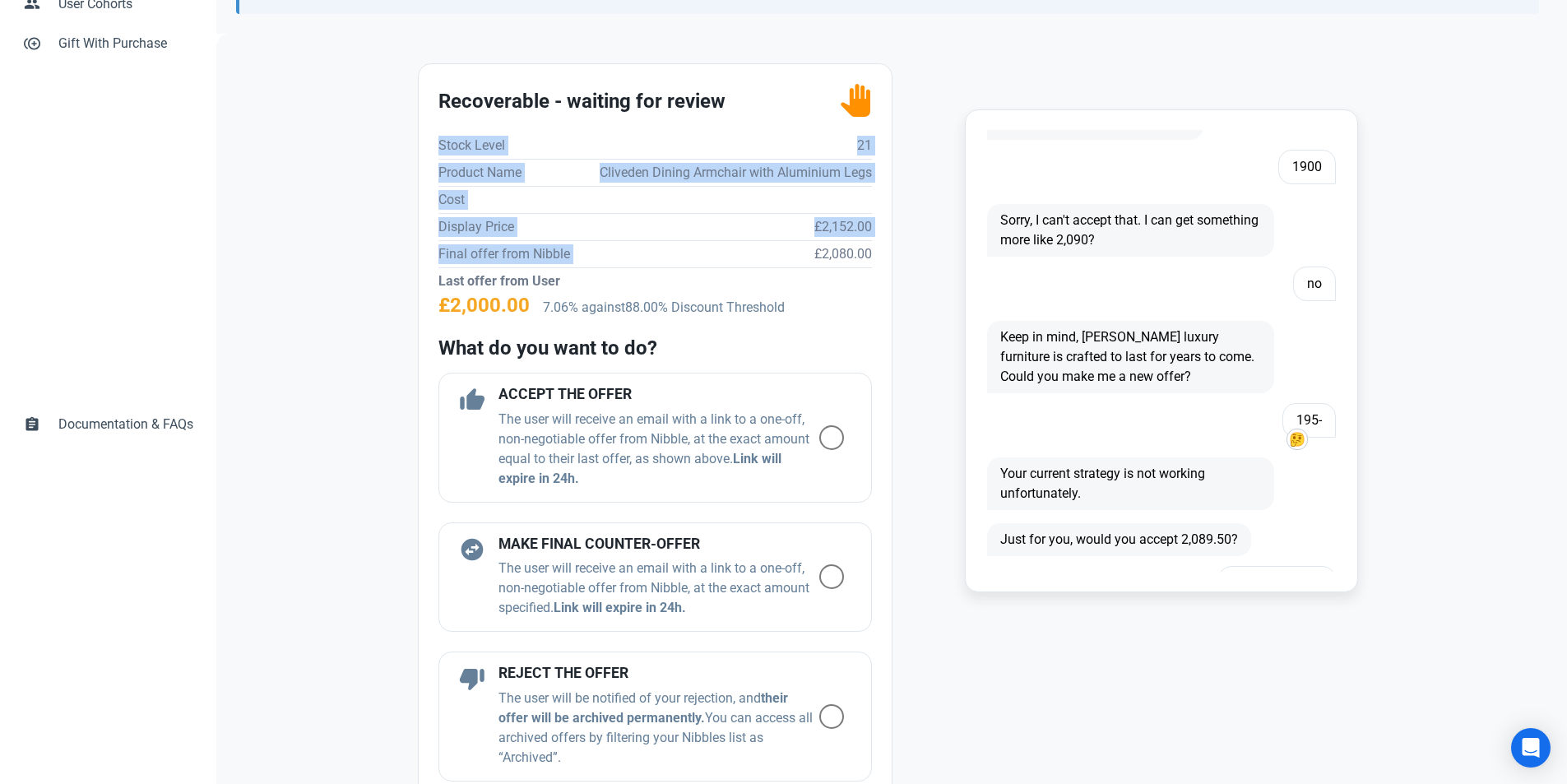
drag, startPoint x: 863, startPoint y: 220, endPoint x: 773, endPoint y: 247, distance: 94.0
click at [773, 247] on div "Recoverable - waiting for review Recoverable - waiting for review Stock Level 2…" at bounding box center [655, 433] width 473 height 737
click at [831, 293] on table "Stock Level 21 Product Name Cliveden Dining Armchair with Aluminium Legs Cost D…" at bounding box center [655, 213] width 434 height 162
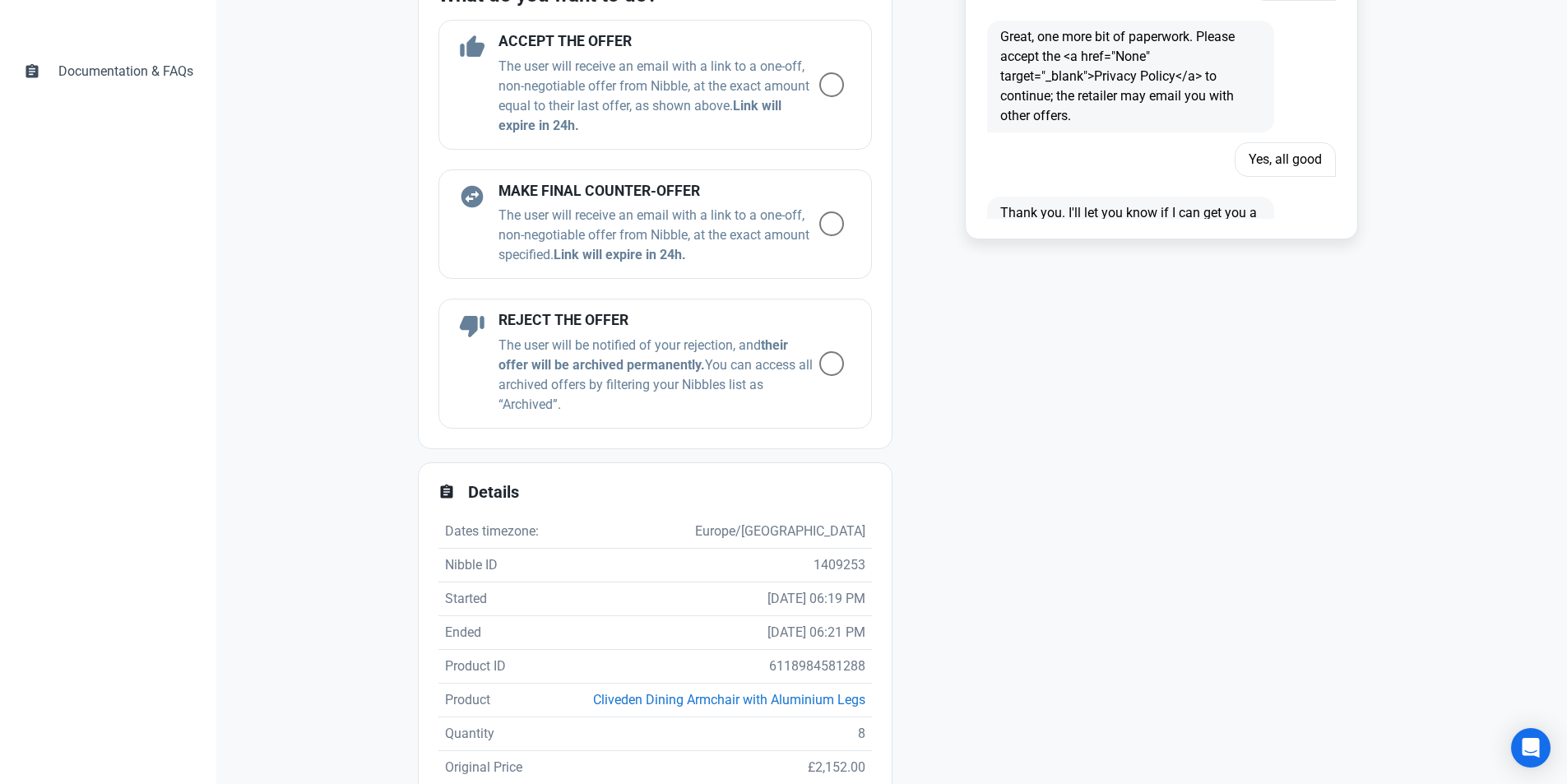
scroll to position [658, 0]
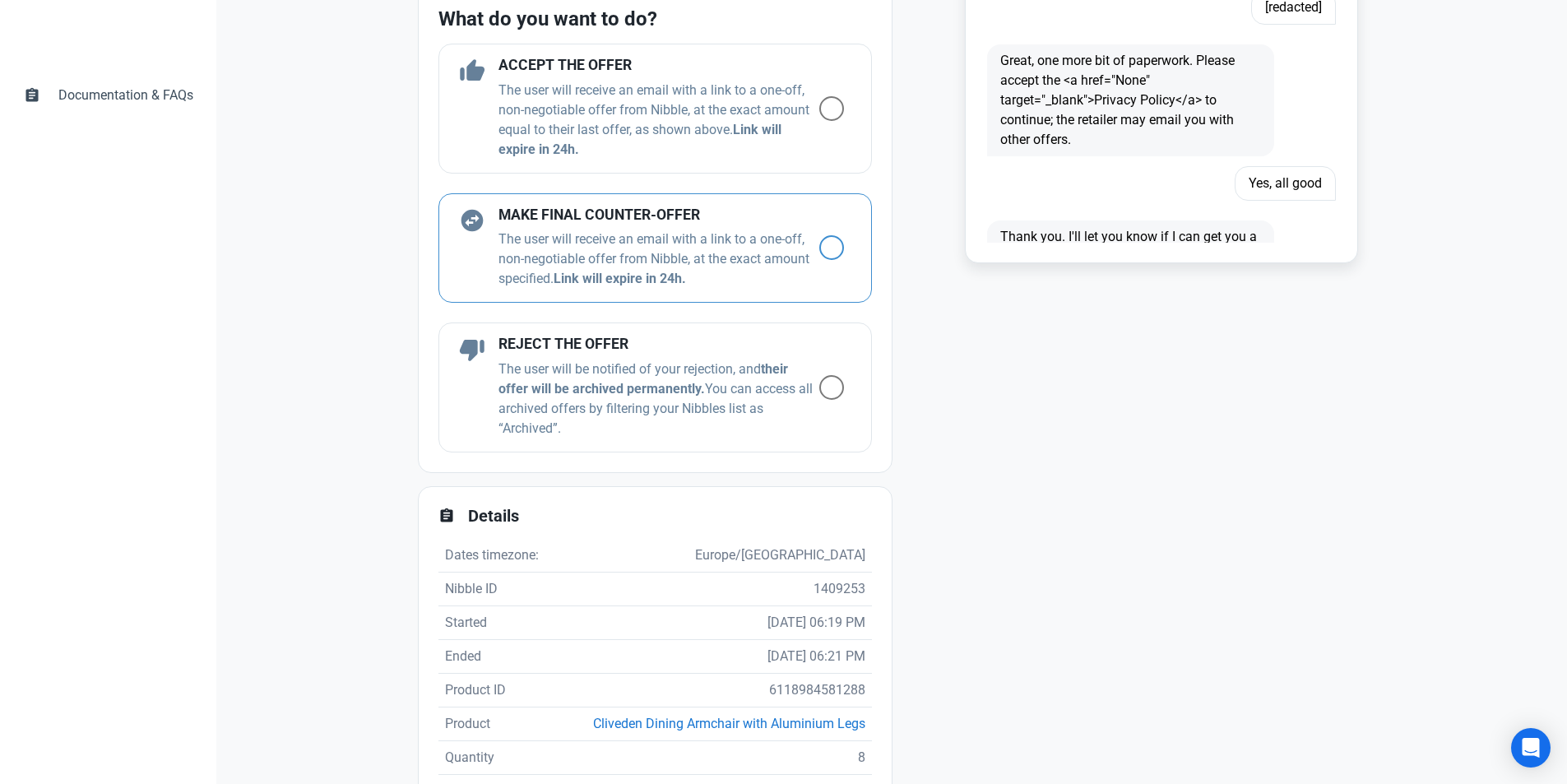
click at [641, 249] on p "The user will receive an email with a link to a one-off, non-negotiable offer f…" at bounding box center [659, 259] width 321 height 59
radio input "true"
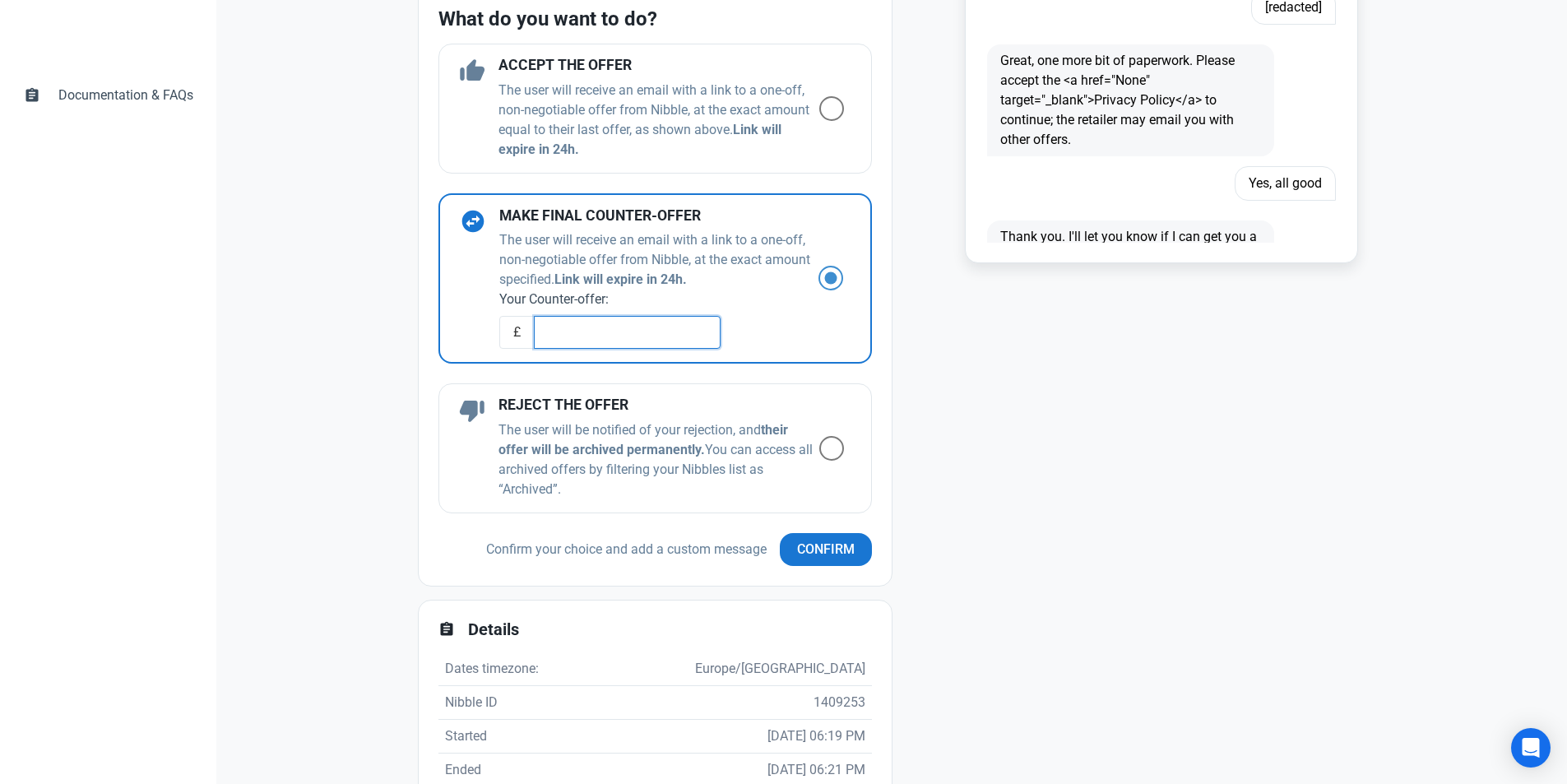
click at [594, 331] on input "text" at bounding box center [627, 333] width 187 height 33
type input "100"
drag, startPoint x: 594, startPoint y: 331, endPoint x: 194, endPoint y: 339, distance: 400.1
click at [193, 339] on div "dashboard Dashboard forum Nibbles book Rules book Rules arrow_drop_down book Ru…" at bounding box center [784, 312] width 1567 height 1788
type input "2100"
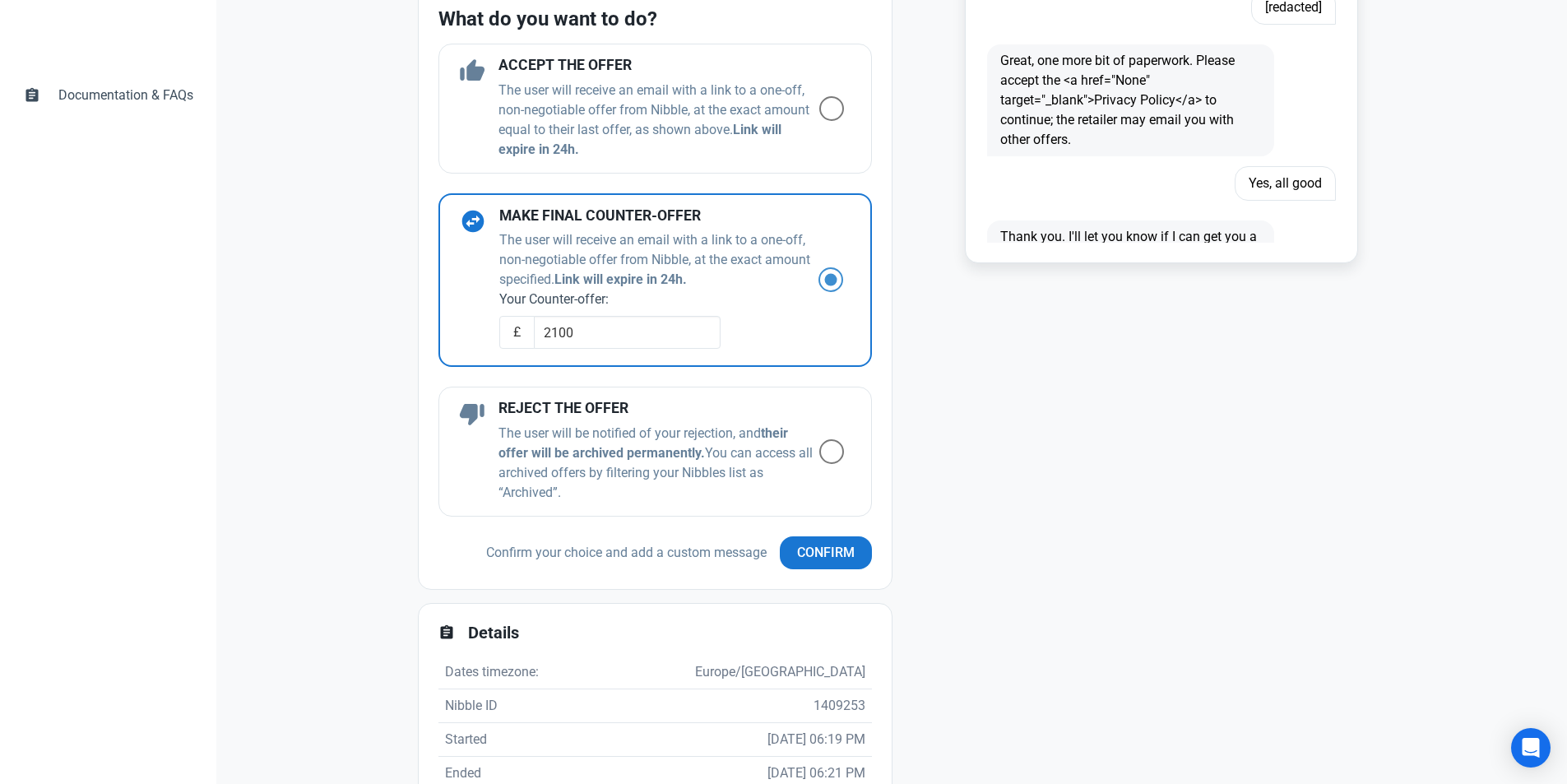
click at [1107, 551] on div "Fill 1 Hello, I'm Nibble, Bridgman's Chatbot. I'm here to help you shop luxury …" at bounding box center [1136, 456] width 465 height 1464
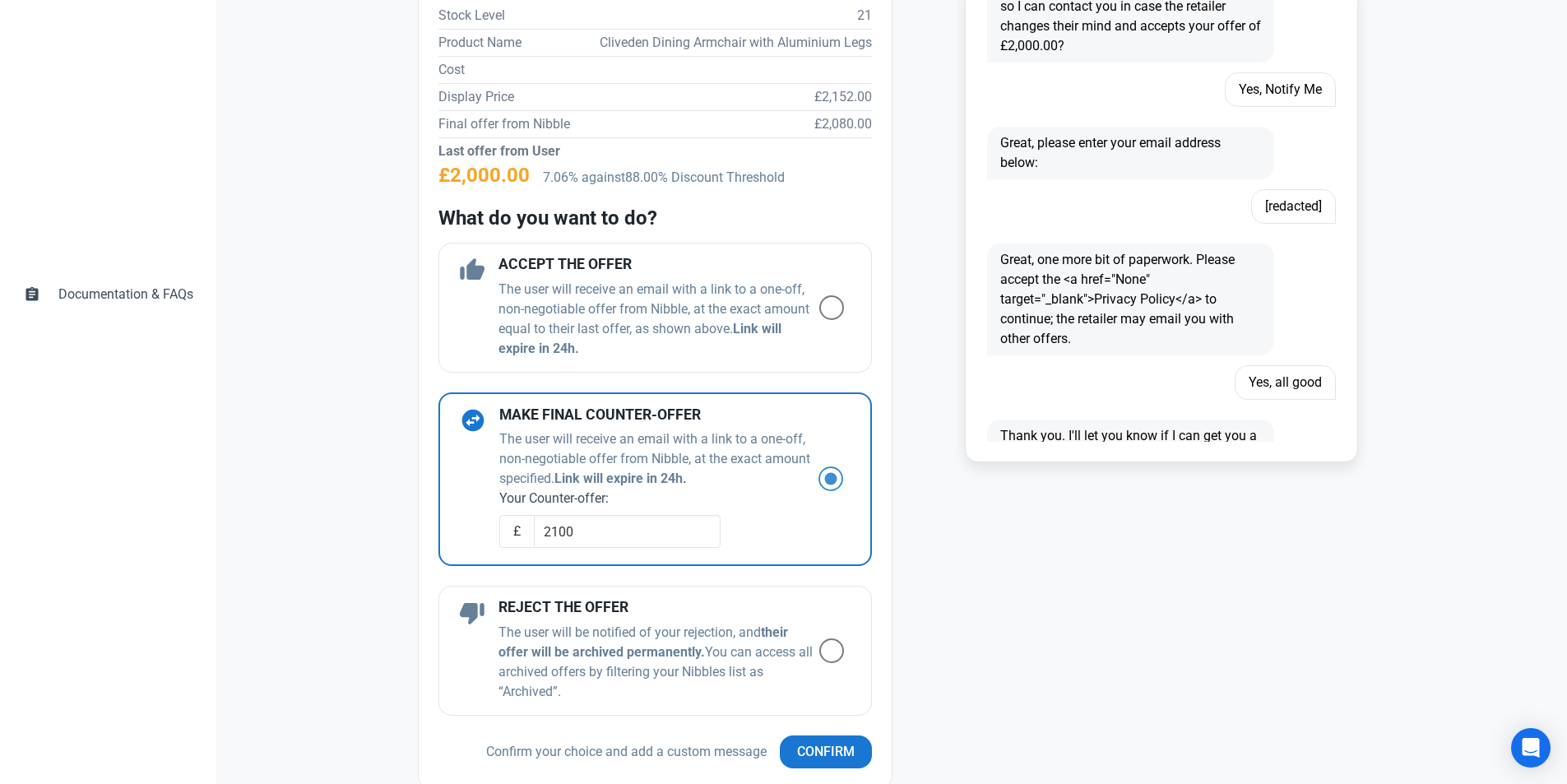
scroll to position [740, 0]
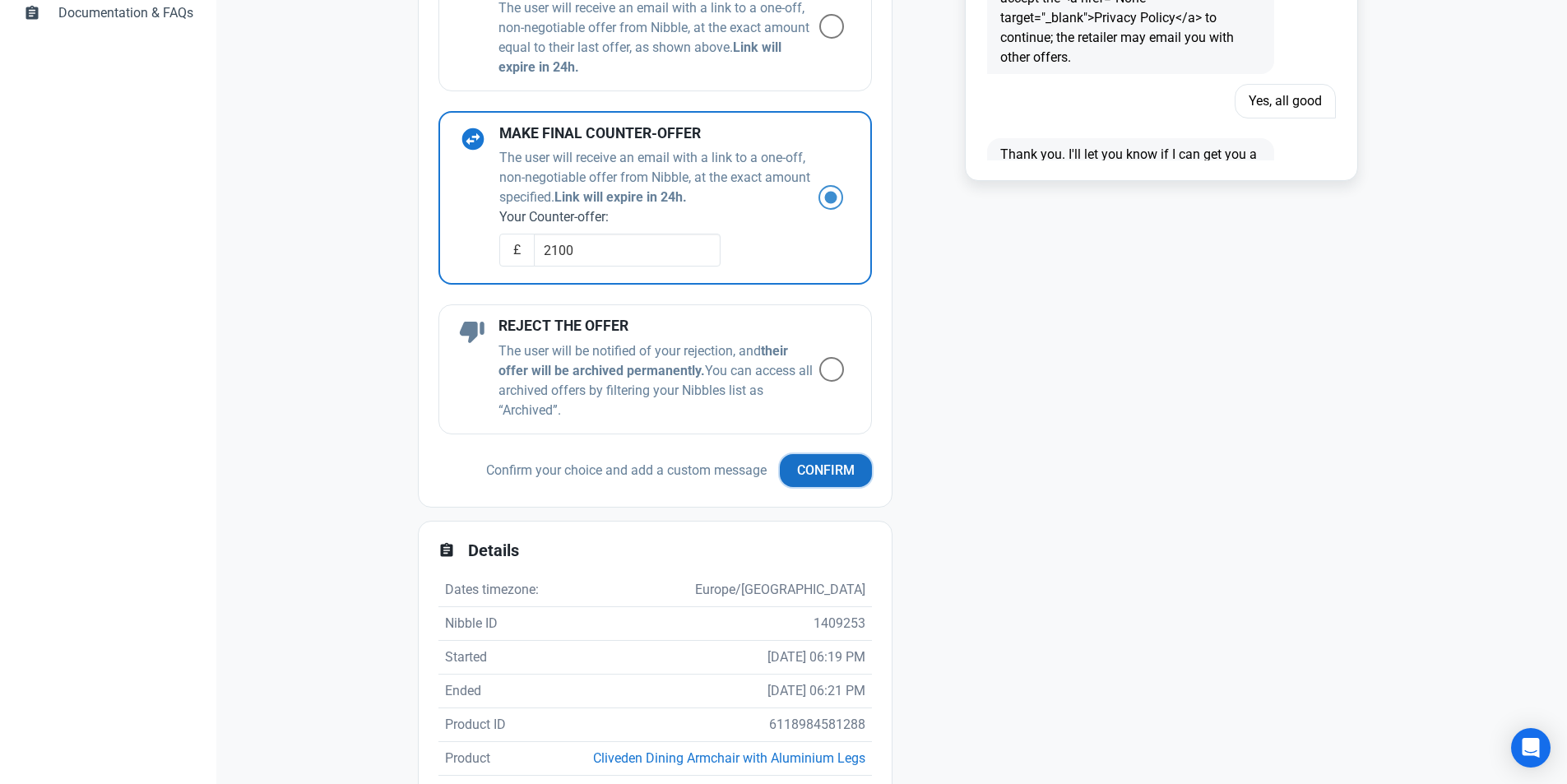
click at [800, 466] on span "Confirm" at bounding box center [826, 470] width 58 height 20
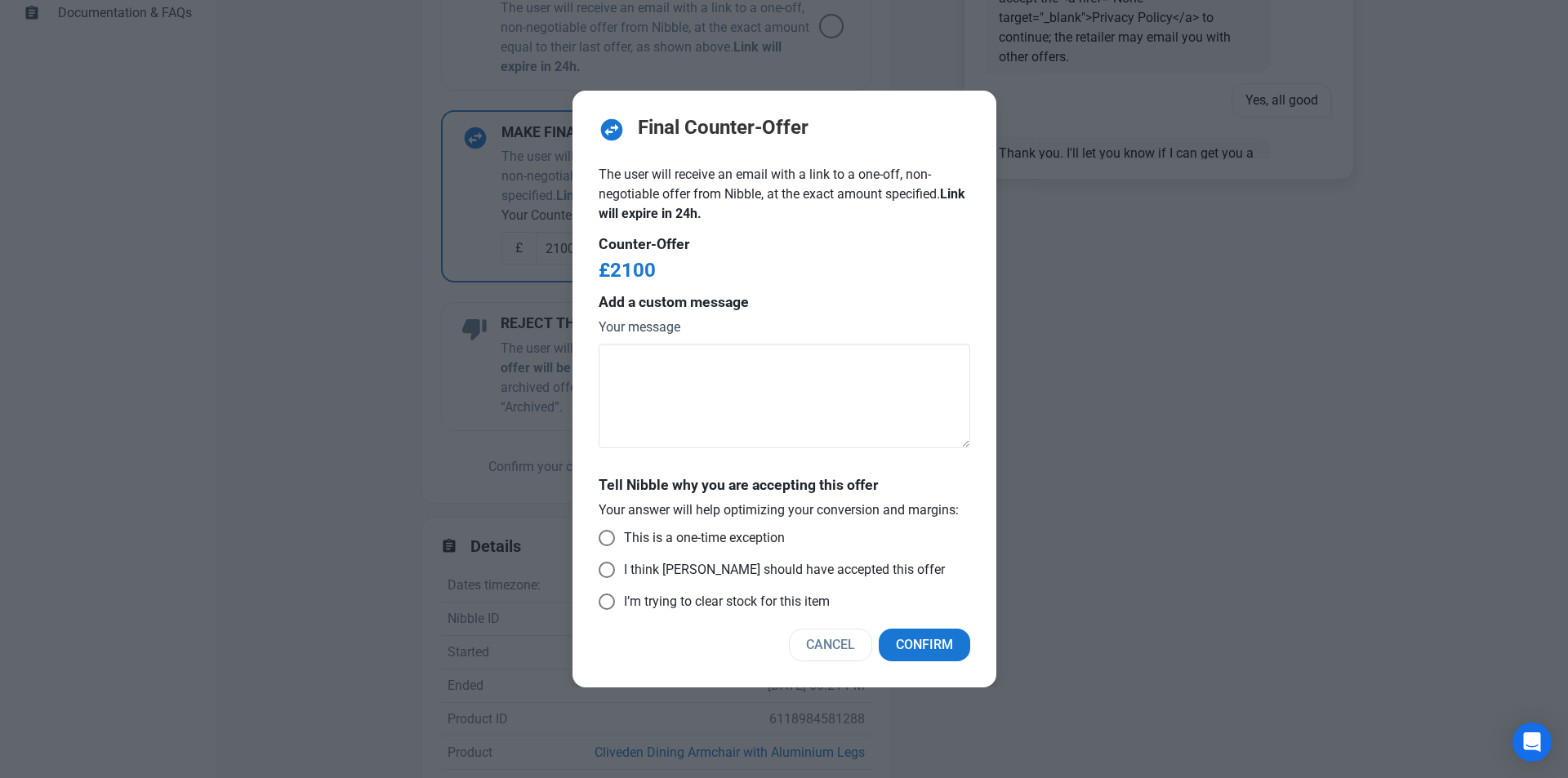
click at [741, 528] on div "Tell Nibble why you are accepting this offer Your answer will help optimizing y…" at bounding box center [784, 546] width 372 height 138
click at [727, 537] on span "This is a one-time exception" at bounding box center [700, 538] width 170 height 16
click at [609, 537] on input "This is a one-time exception" at bounding box center [604, 538] width 10 height 10
radio input "true"
click at [933, 643] on span "Confirm" at bounding box center [925, 645] width 57 height 20
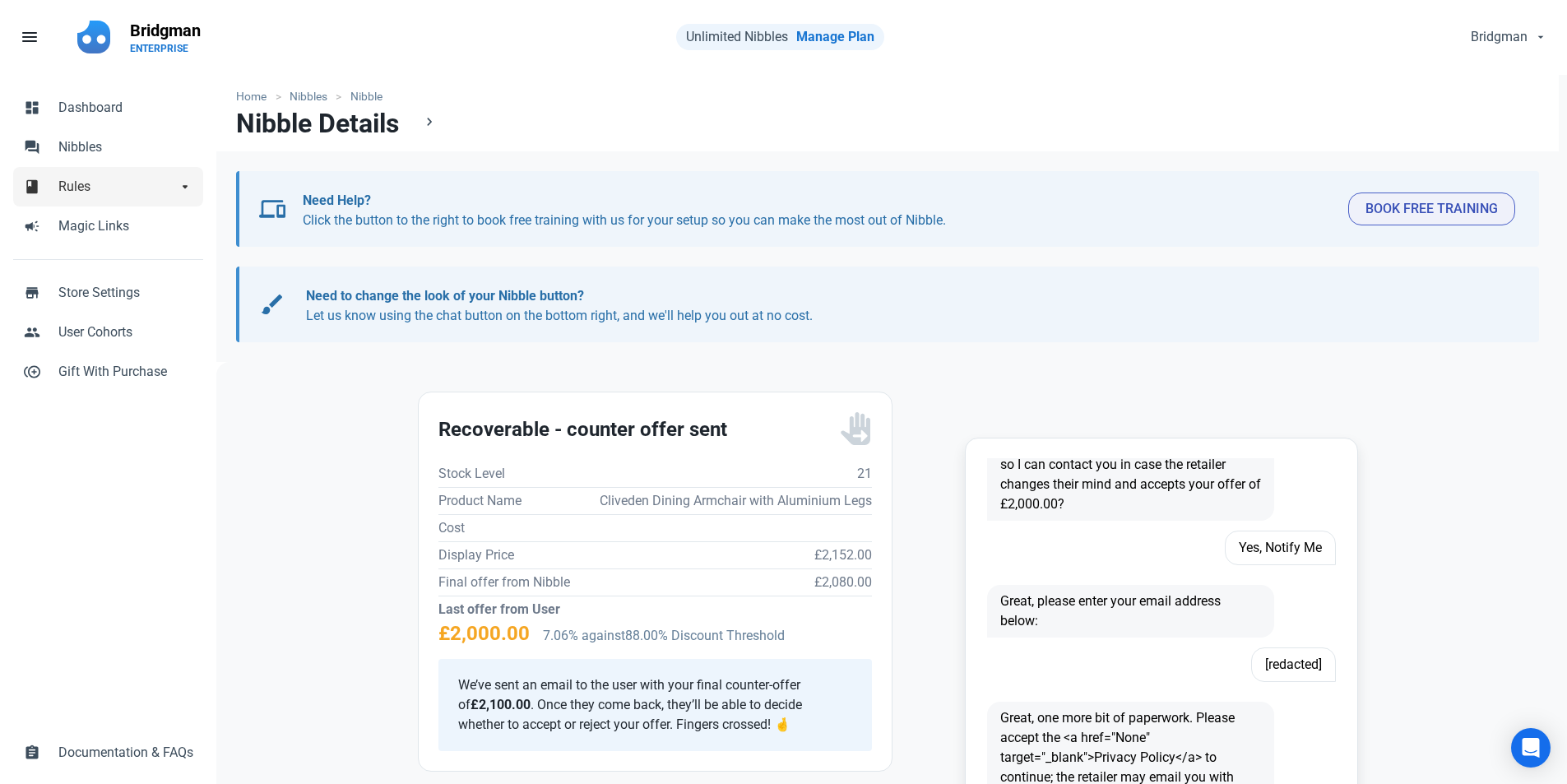
scroll to position [0, 0]
click at [111, 145] on span "Nibbles" at bounding box center [125, 148] width 135 height 20
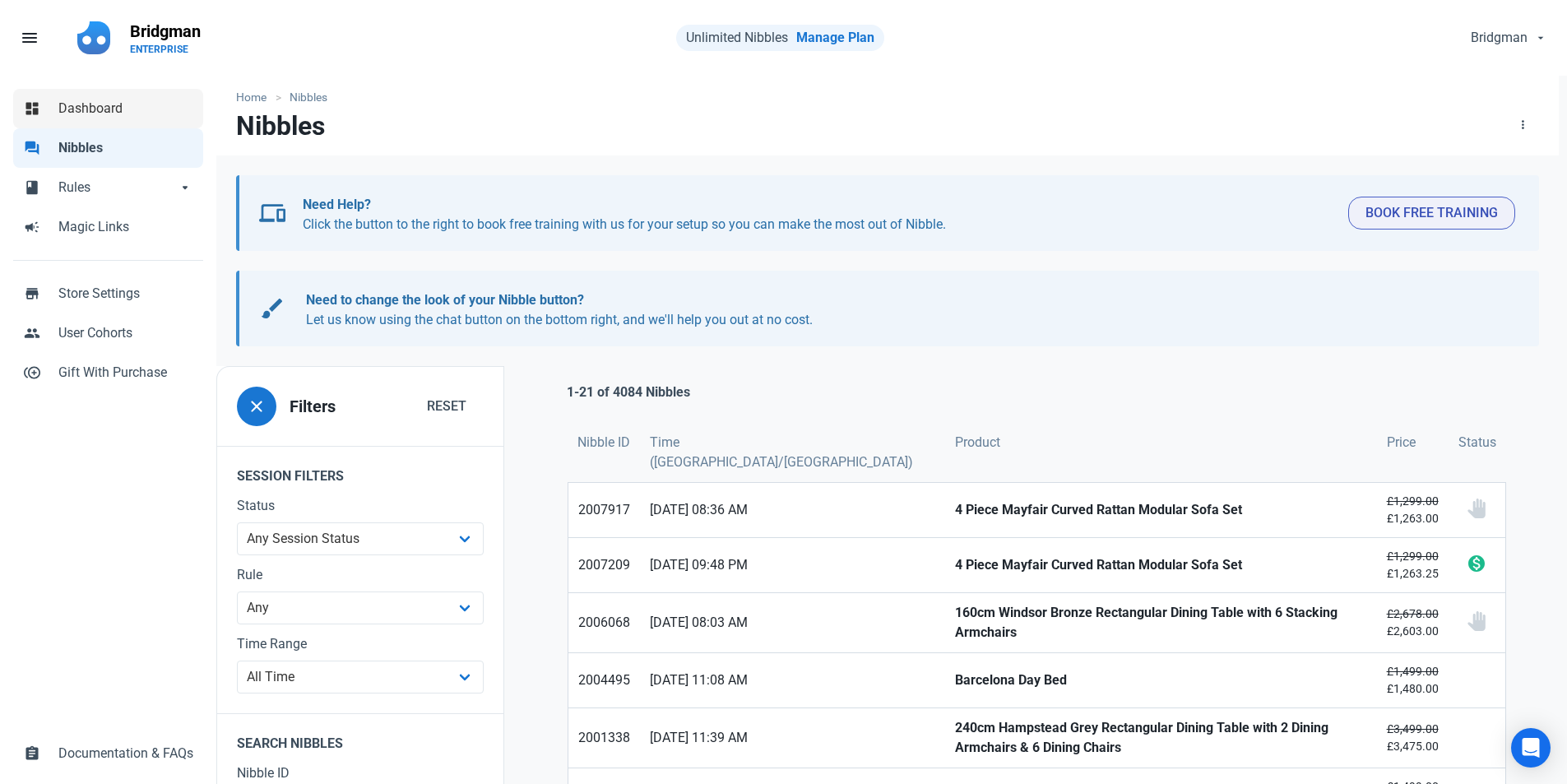
click at [96, 107] on span "Dashboard" at bounding box center [125, 108] width 135 height 20
select select "7d"
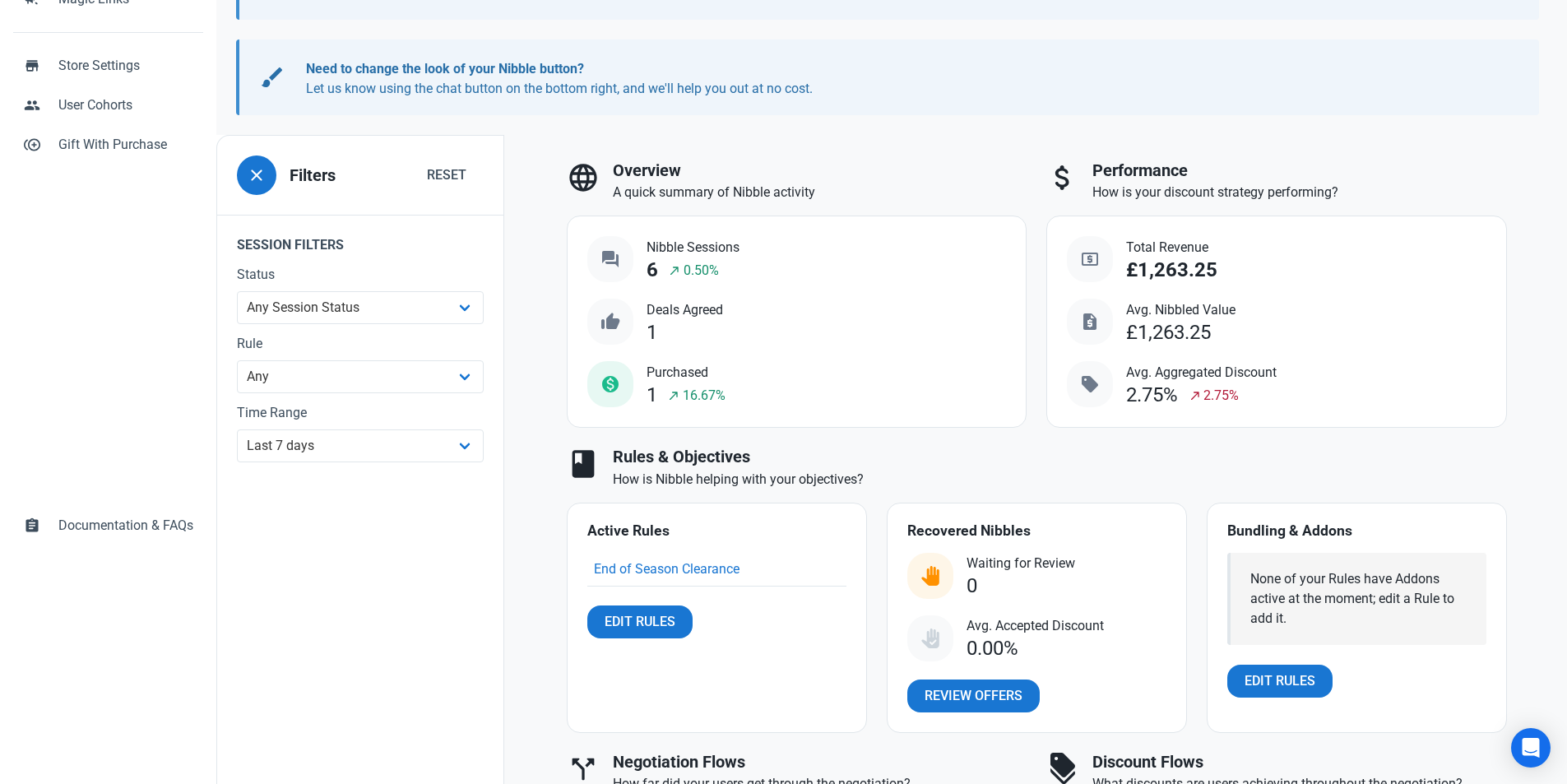
scroll to position [493, 0]
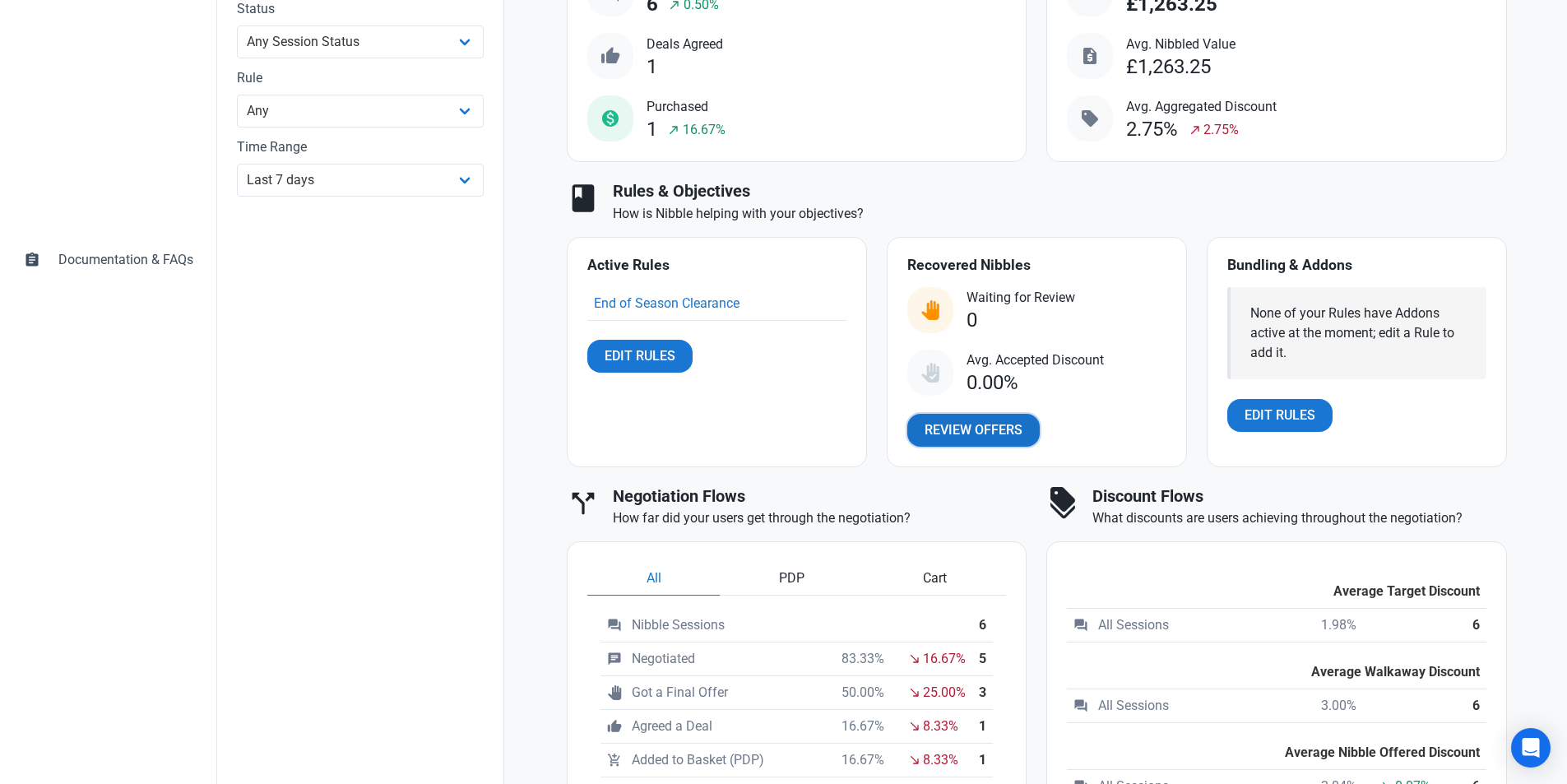
click at [1014, 434] on span "Review Offers" at bounding box center [973, 429] width 98 height 20
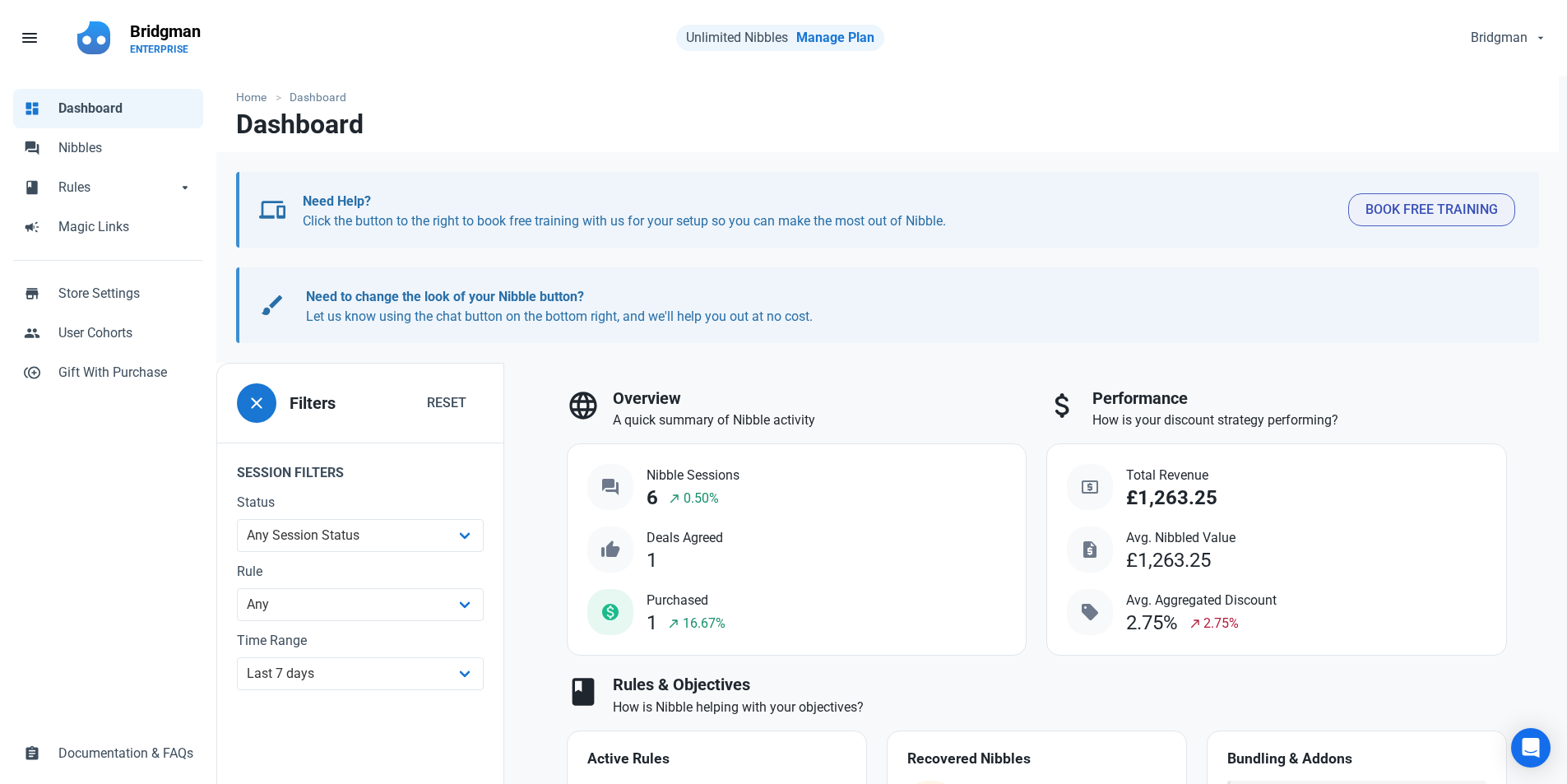
select select "user_offer_available"
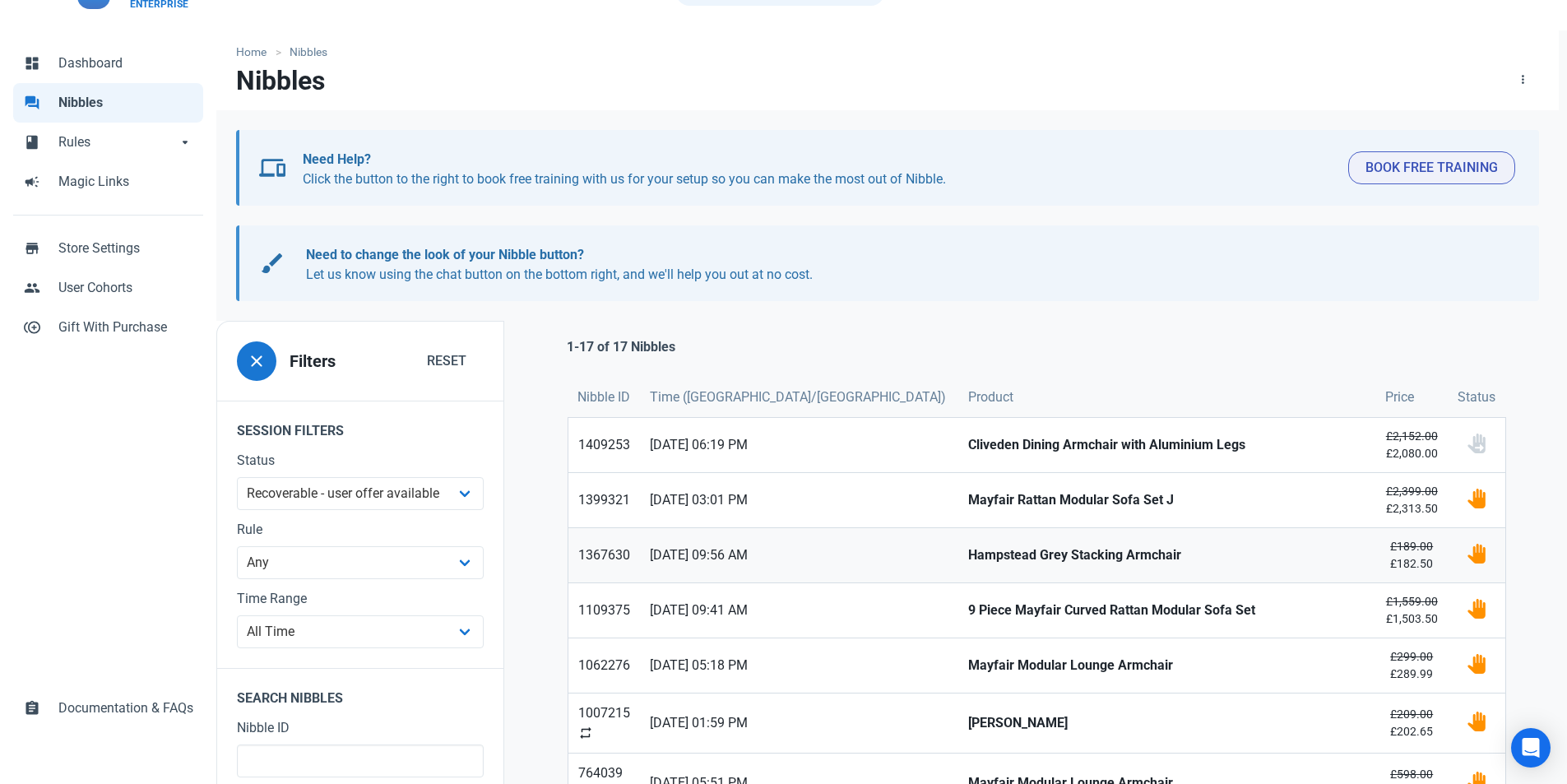
scroll to position [82, 0]
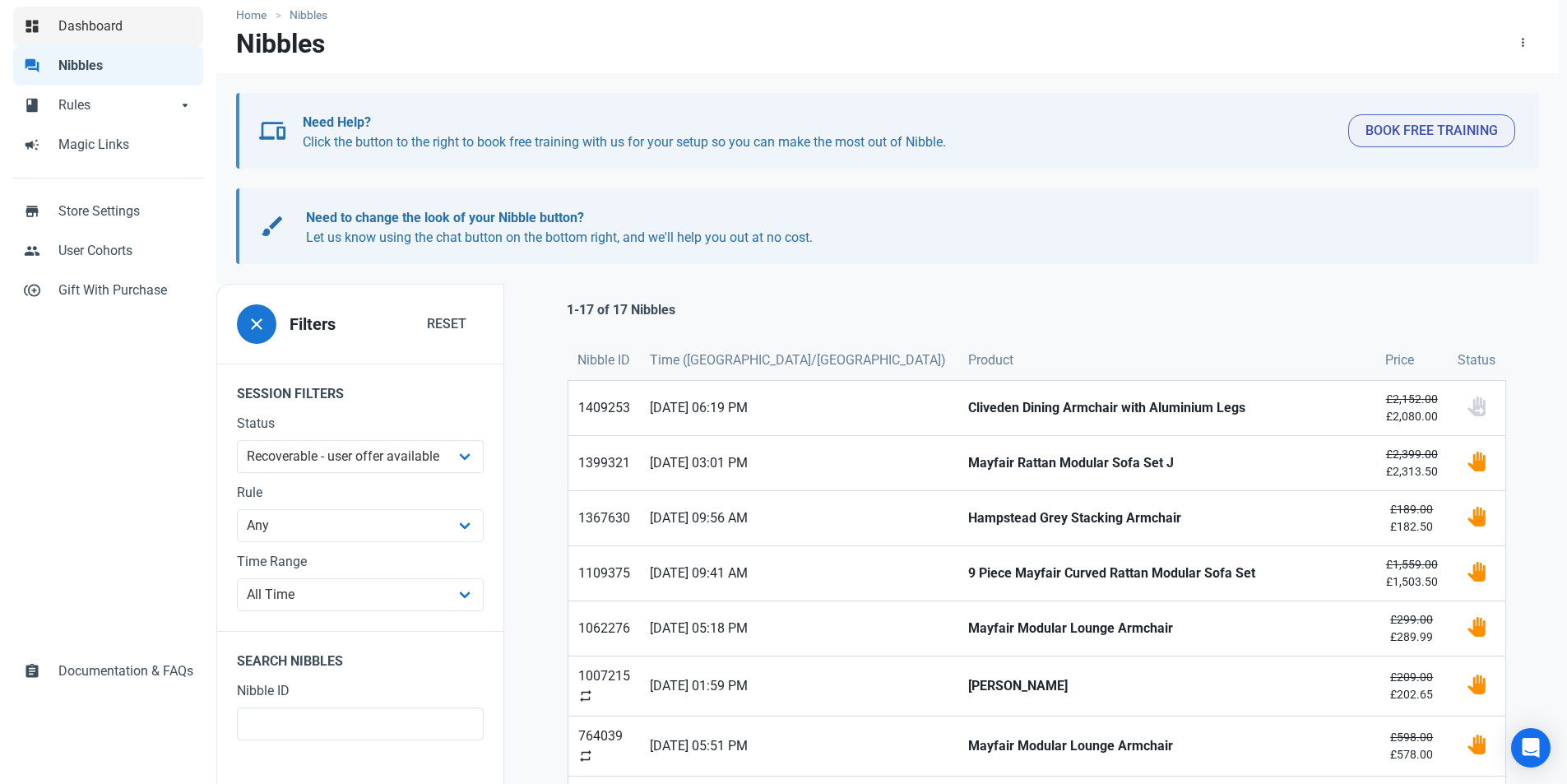
click at [91, 31] on span "Dashboard" at bounding box center [125, 26] width 135 height 20
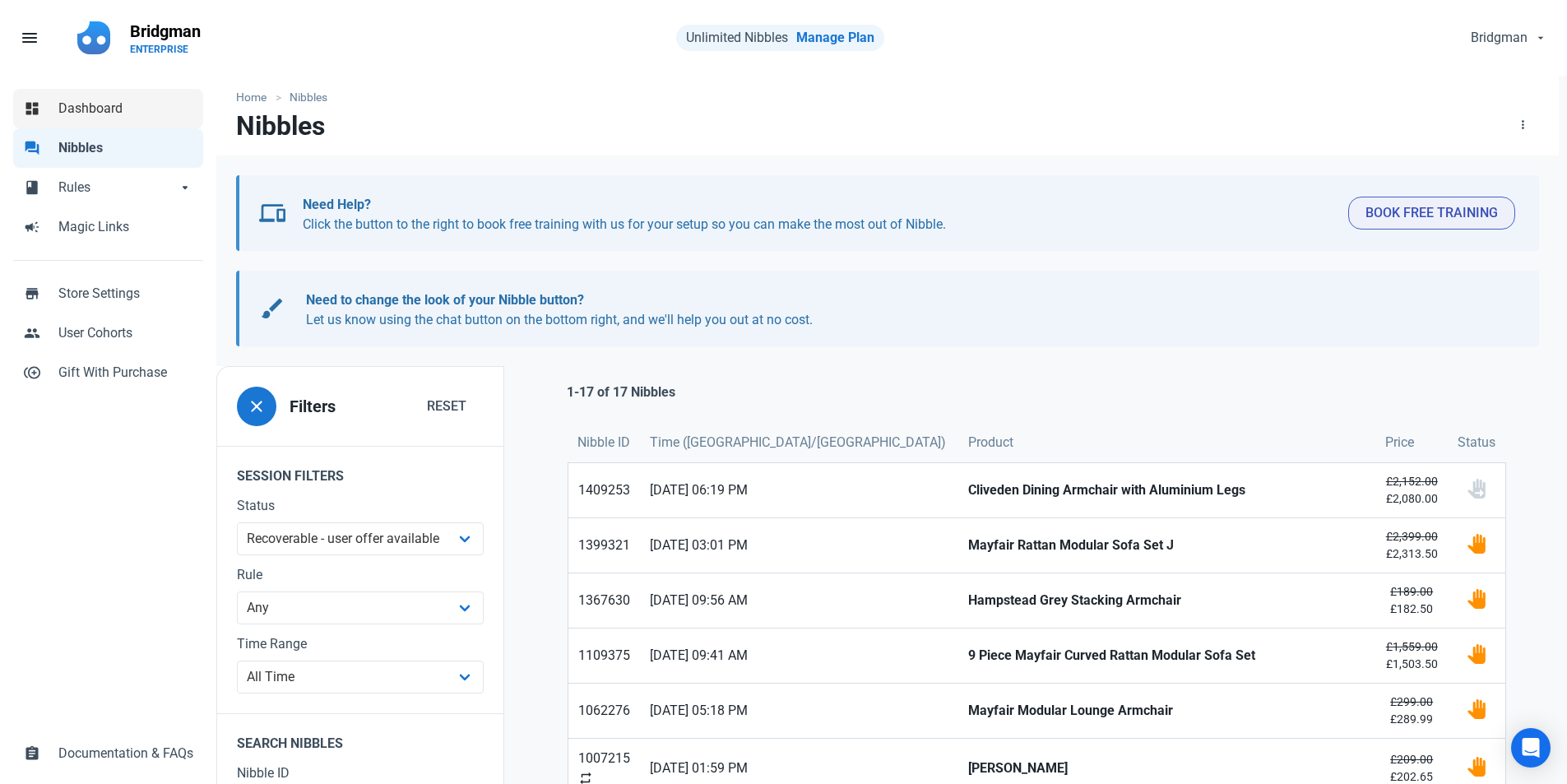
select select "7d"
